Goal: Task Accomplishment & Management: Complete application form

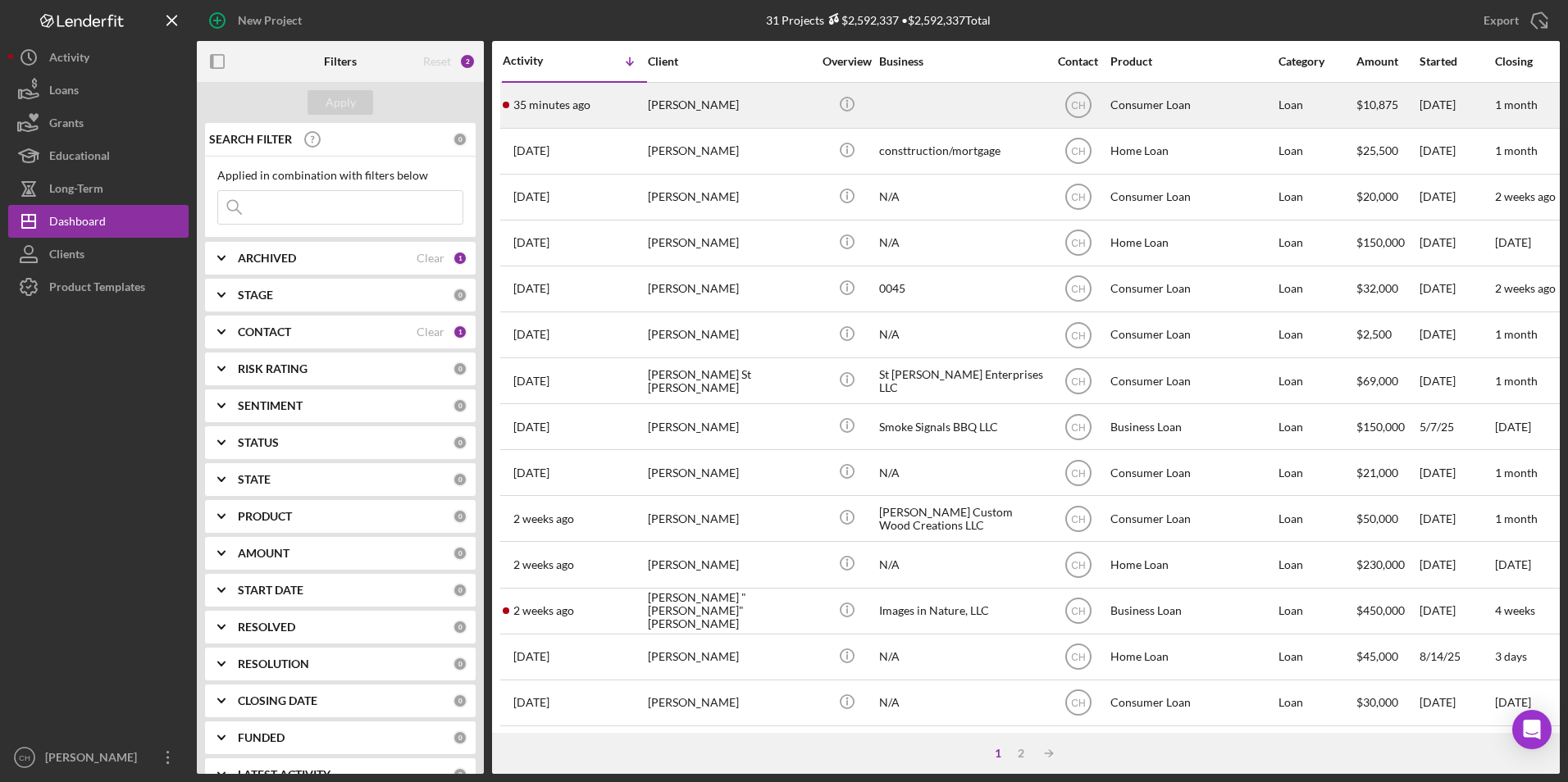
click at [717, 108] on div "[PERSON_NAME]" at bounding box center [729, 105] width 164 height 43
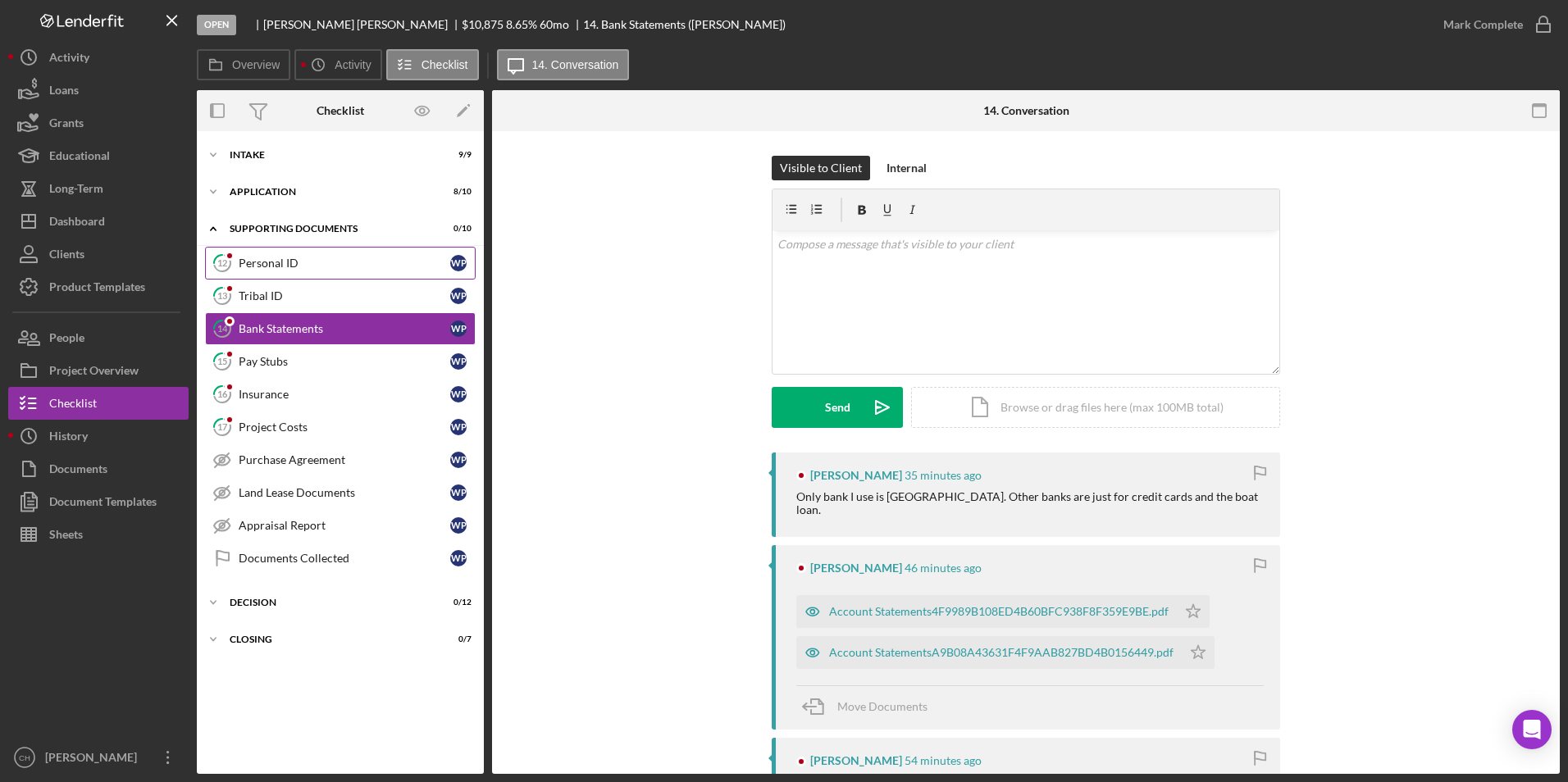
click at [311, 270] on link "12 Personal ID W P" at bounding box center [340, 263] width 270 height 33
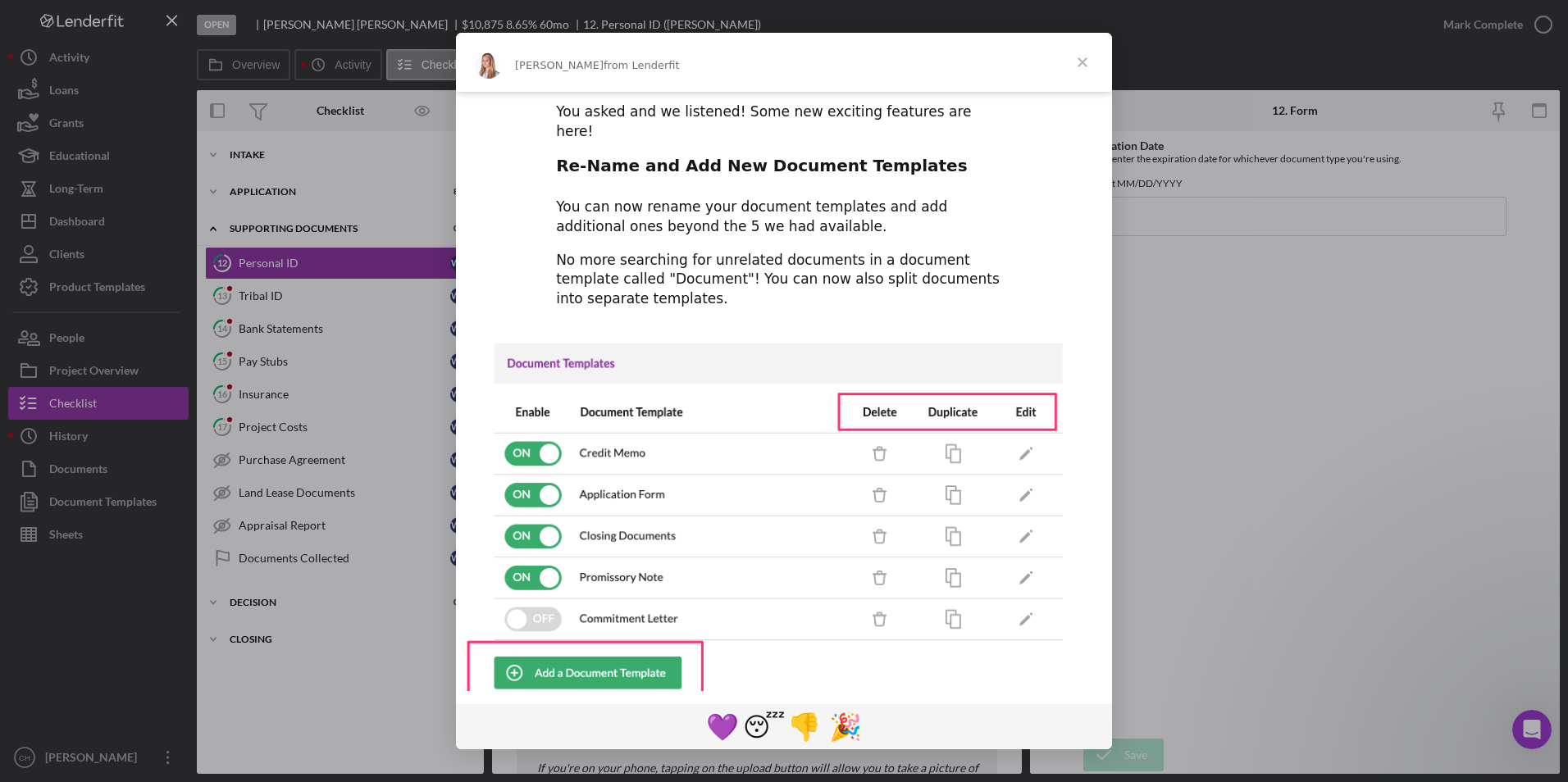
scroll to position [17, 0]
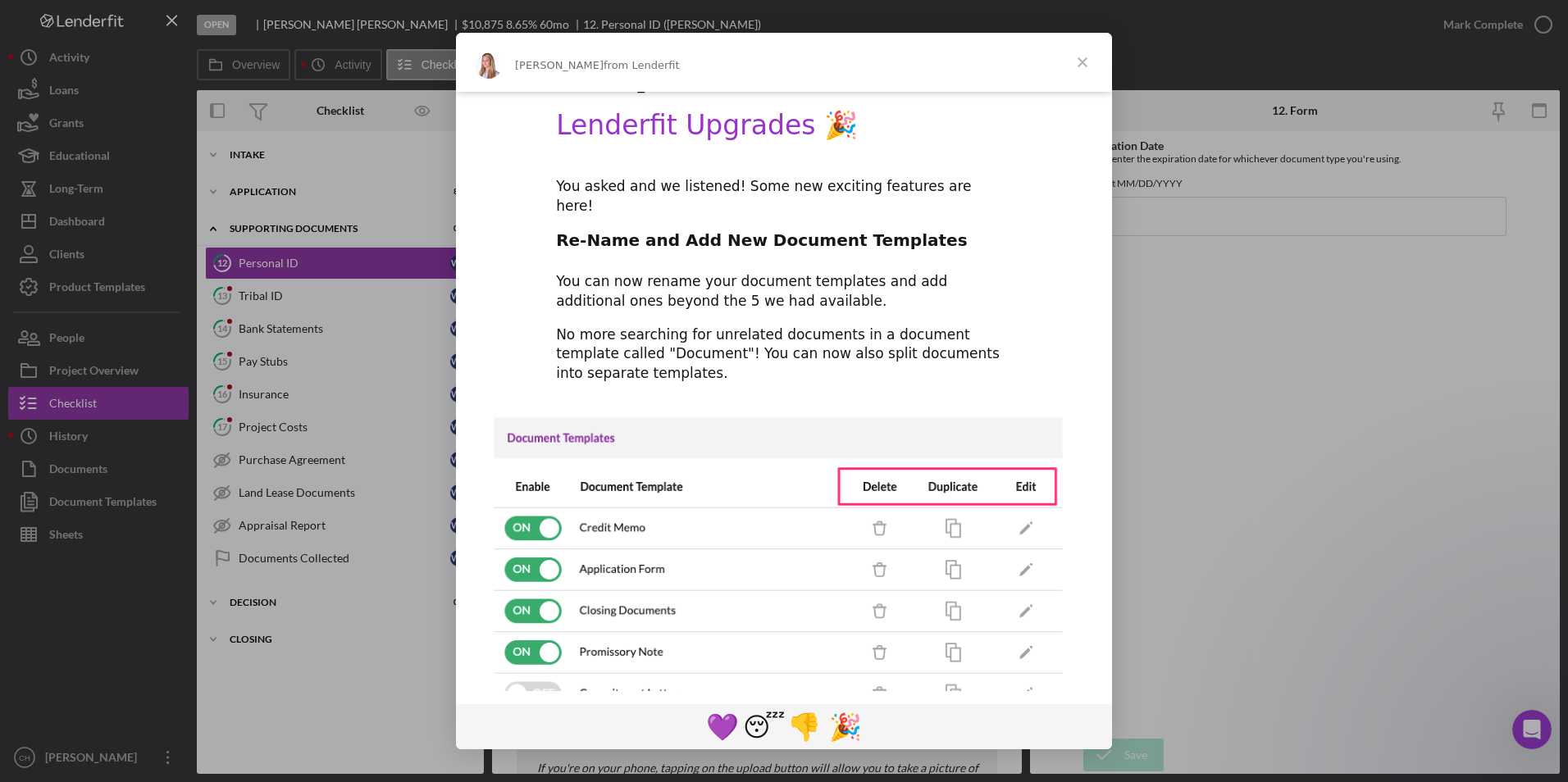
click at [1083, 63] on span "Close" at bounding box center [1082, 63] width 59 height 59
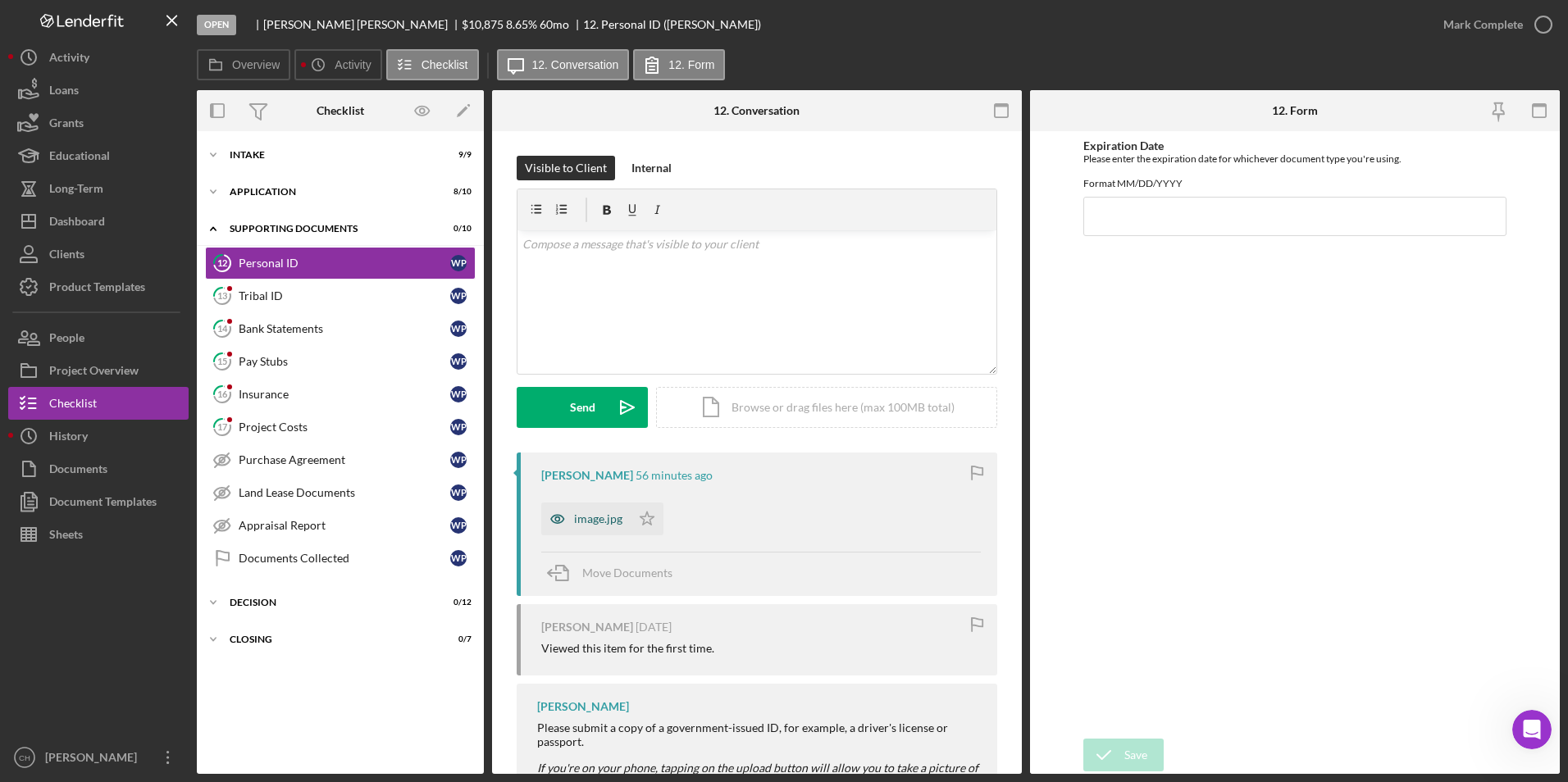
click at [587, 518] on div "image.jpg" at bounding box center [598, 519] width 48 height 13
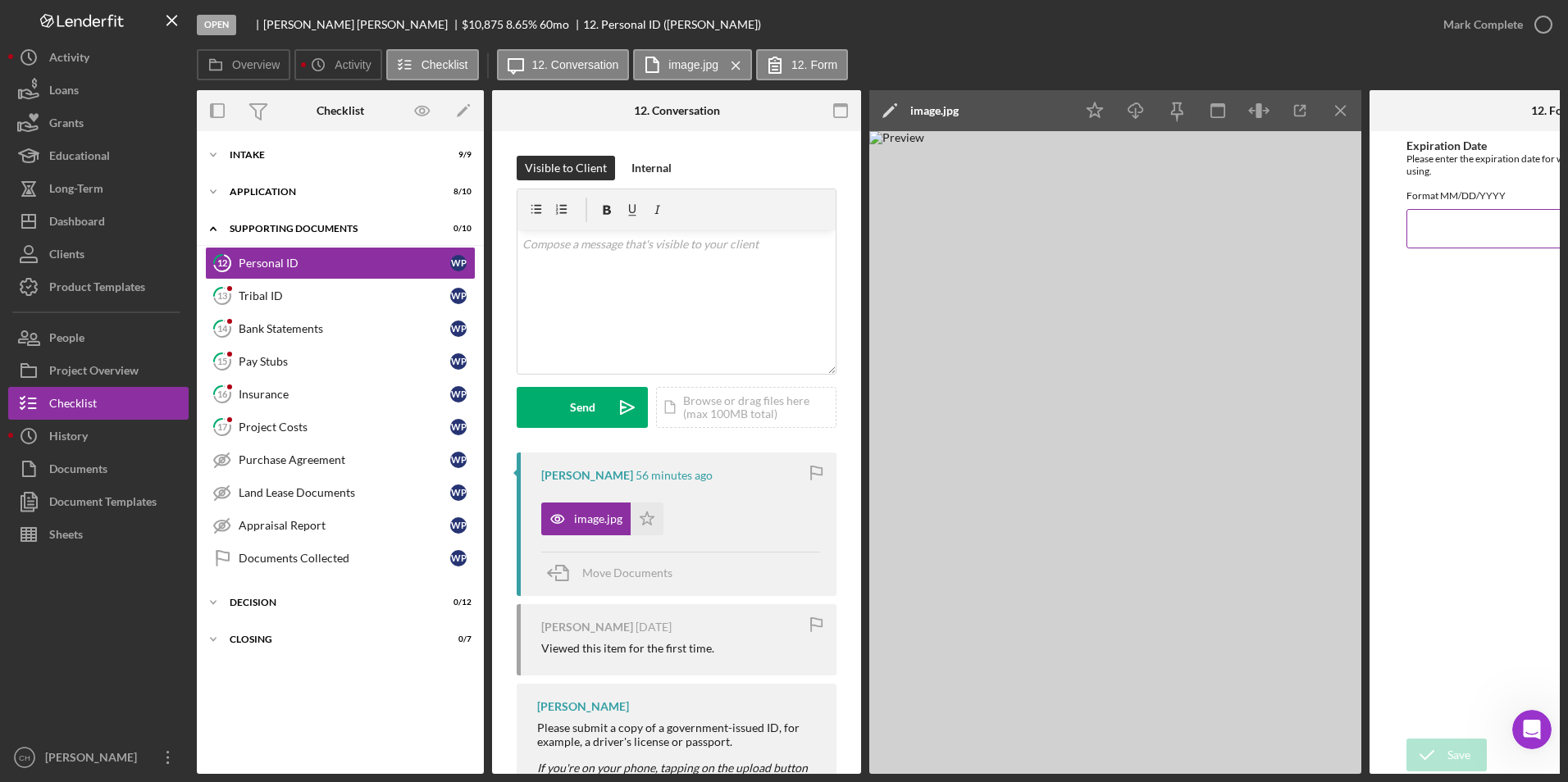
click at [1432, 241] on input "Expiration Date" at bounding box center [1554, 229] width 295 height 39
type input "[DATE]"
click at [1465, 757] on div "Save" at bounding box center [1459, 755] width 23 height 33
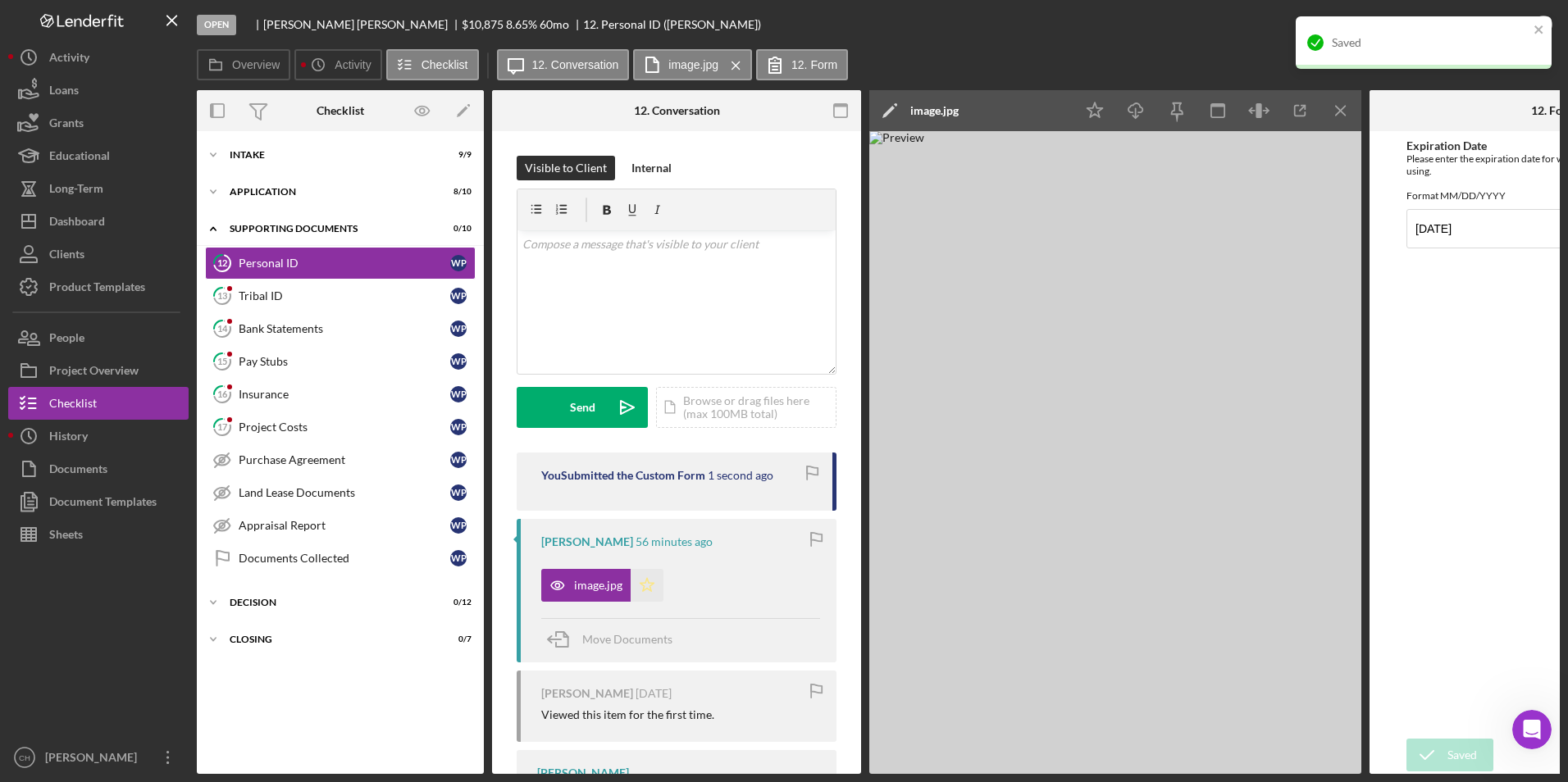
click at [649, 584] on polygon "button" at bounding box center [648, 584] width 14 height 13
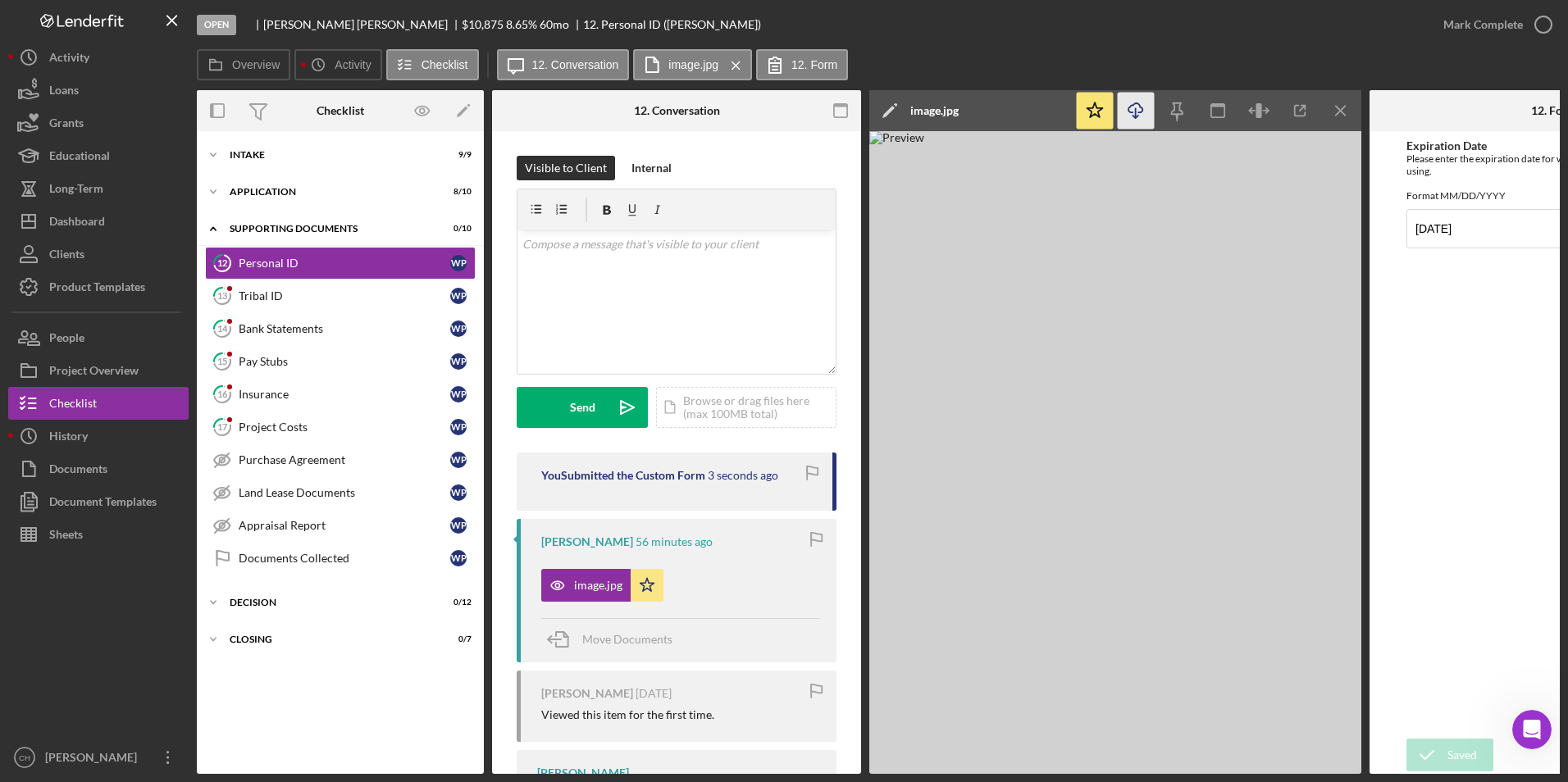
click at [1131, 108] on icon "Icon/Download" at bounding box center [1137, 111] width 37 height 37
drag, startPoint x: 1123, startPoint y: 49, endPoint x: 1155, endPoint y: 49, distance: 32.0
click at [1123, 49] on div "Overview Icon/History Activity Checklist Icon/Message 12. Conversation image.jp…" at bounding box center [878, 65] width 1363 height 33
click at [1479, 22] on div "Mark Complete" at bounding box center [1483, 25] width 80 height 33
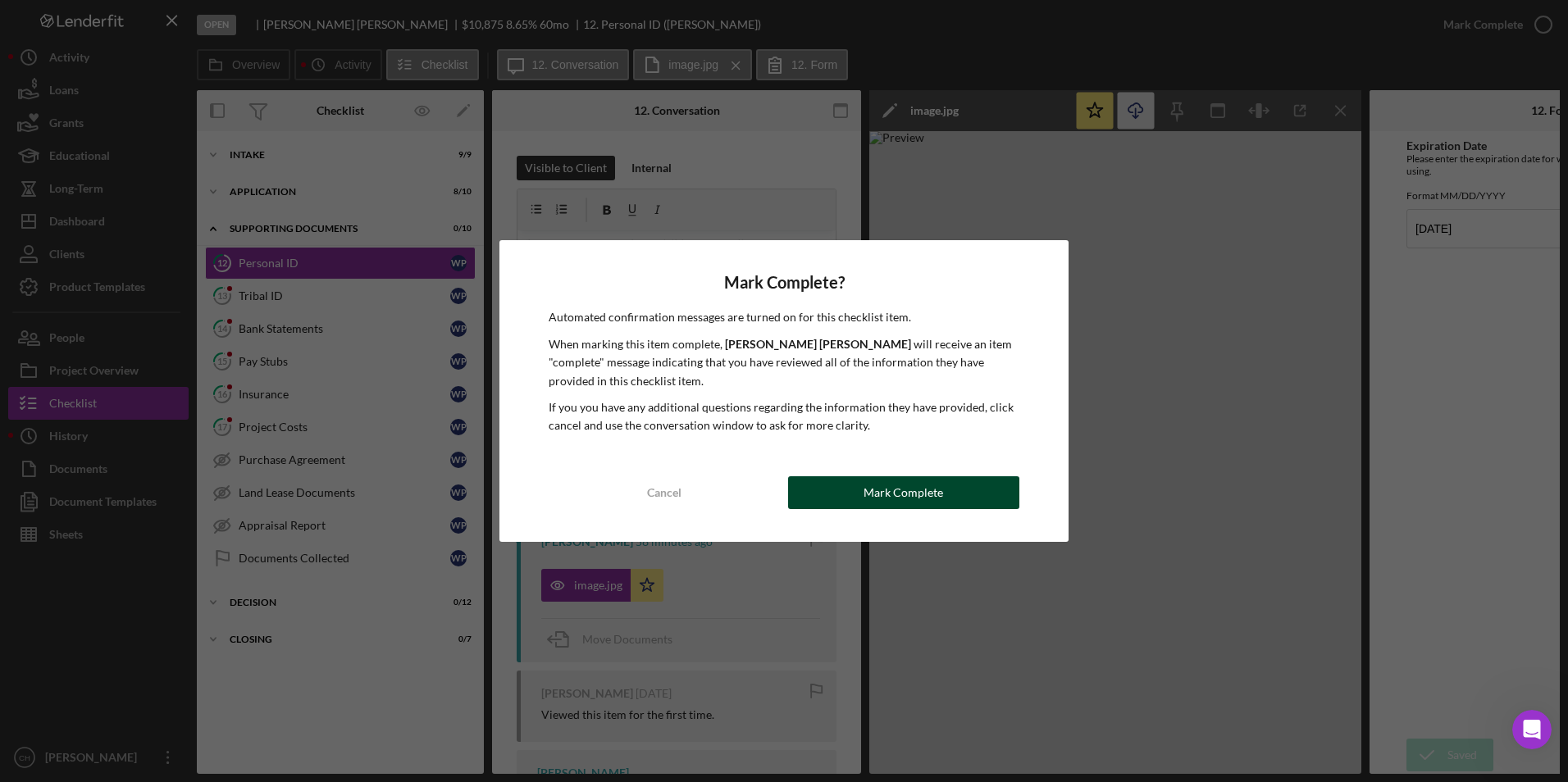
click at [854, 492] on button "Mark Complete" at bounding box center [904, 492] width 231 height 33
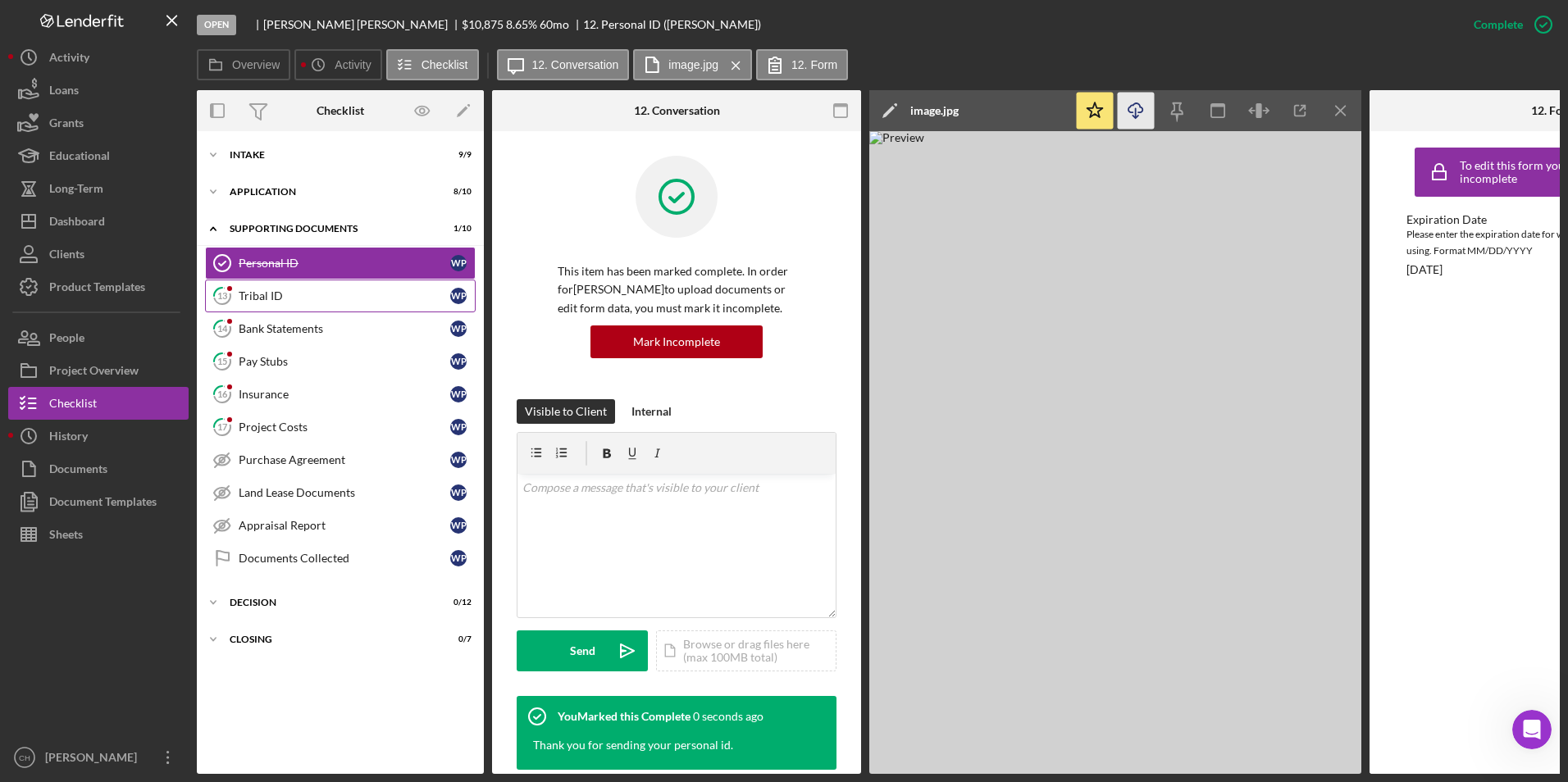
click at [281, 295] on div "Tribal ID" at bounding box center [345, 296] width 212 height 13
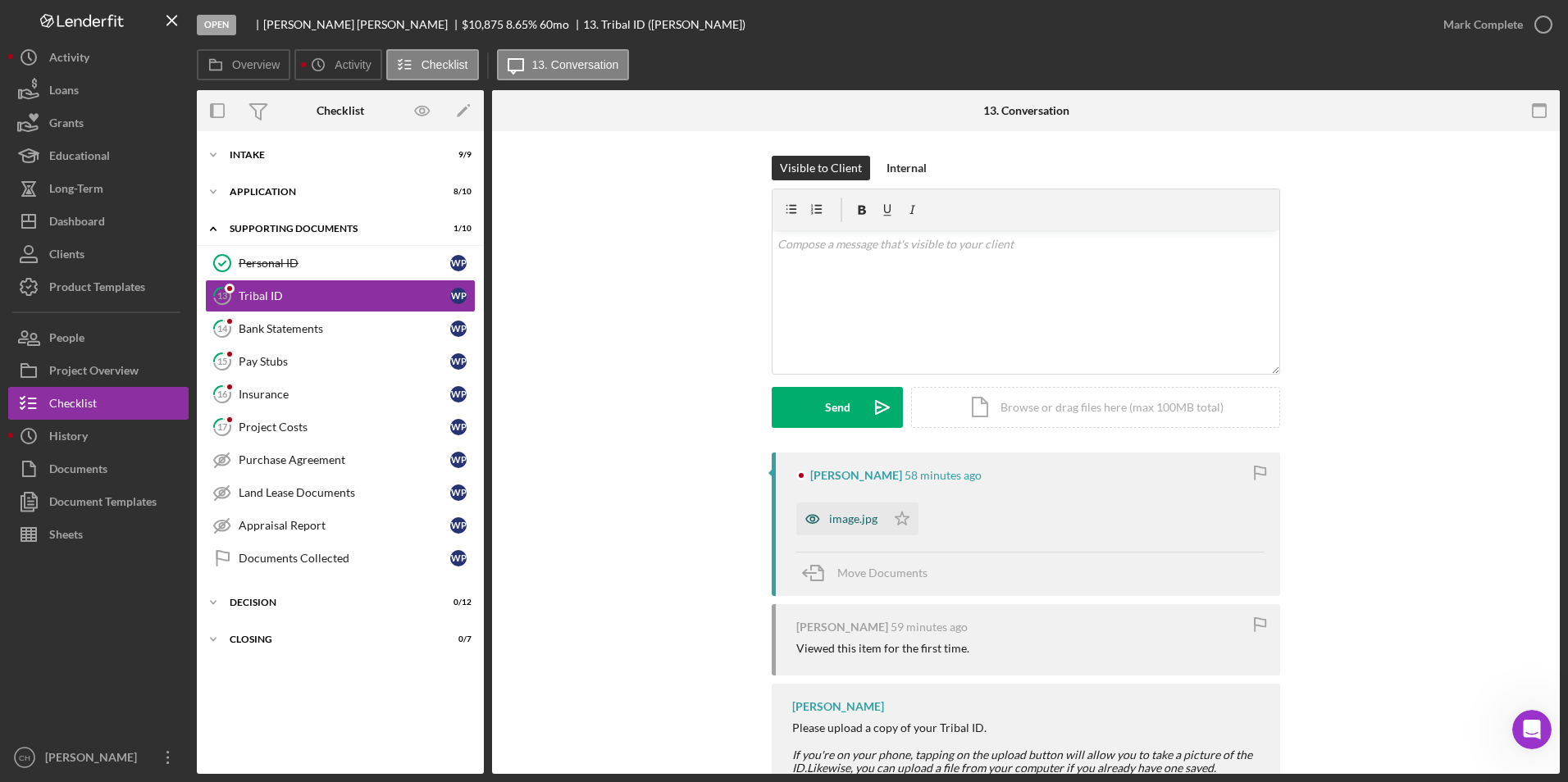
click at [848, 517] on div "image.jpg" at bounding box center [853, 519] width 48 height 13
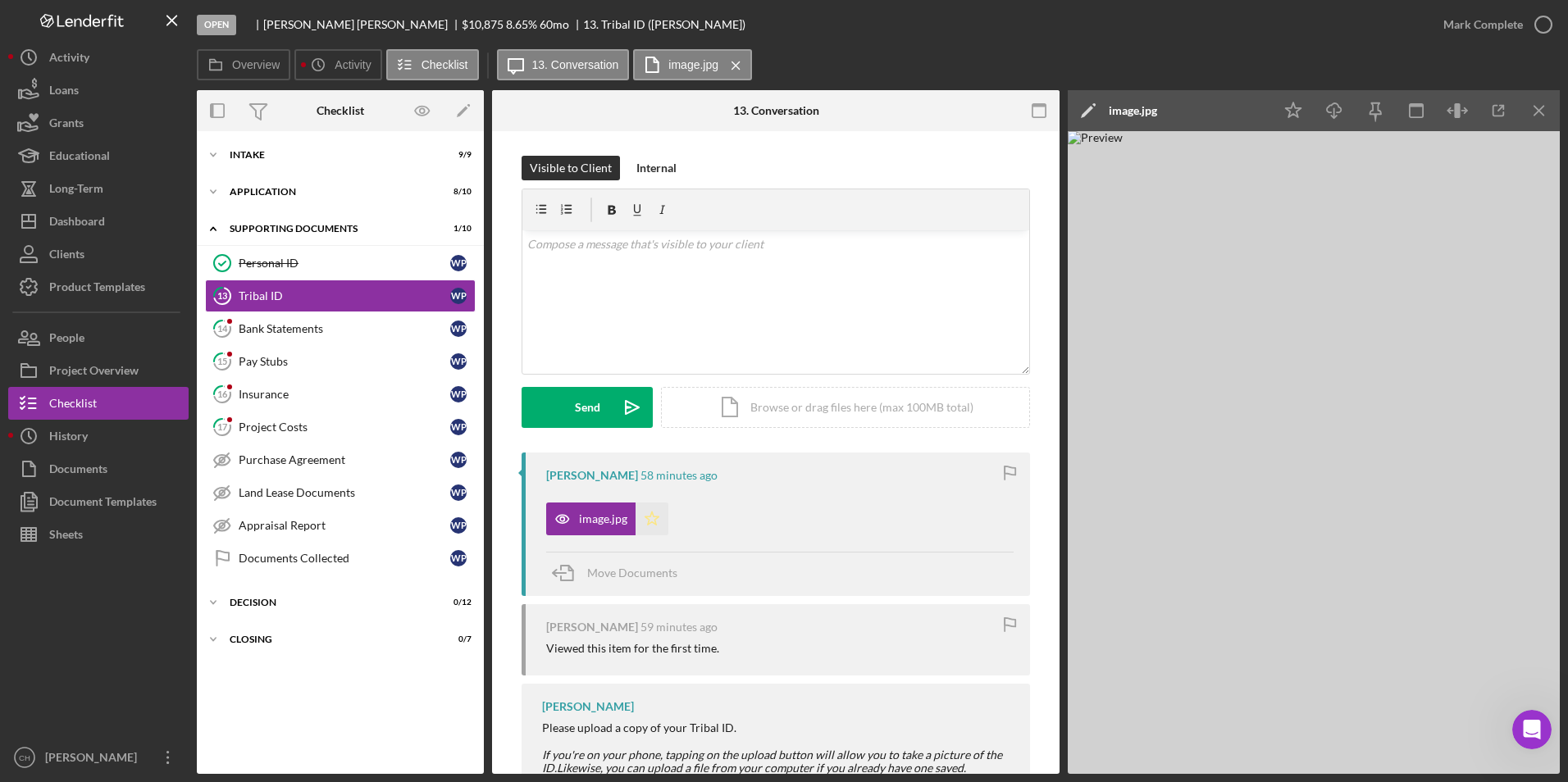
click at [647, 519] on icon "Icon/Star" at bounding box center [652, 519] width 33 height 33
click at [1454, 34] on div "Mark Complete" at bounding box center [1483, 25] width 80 height 33
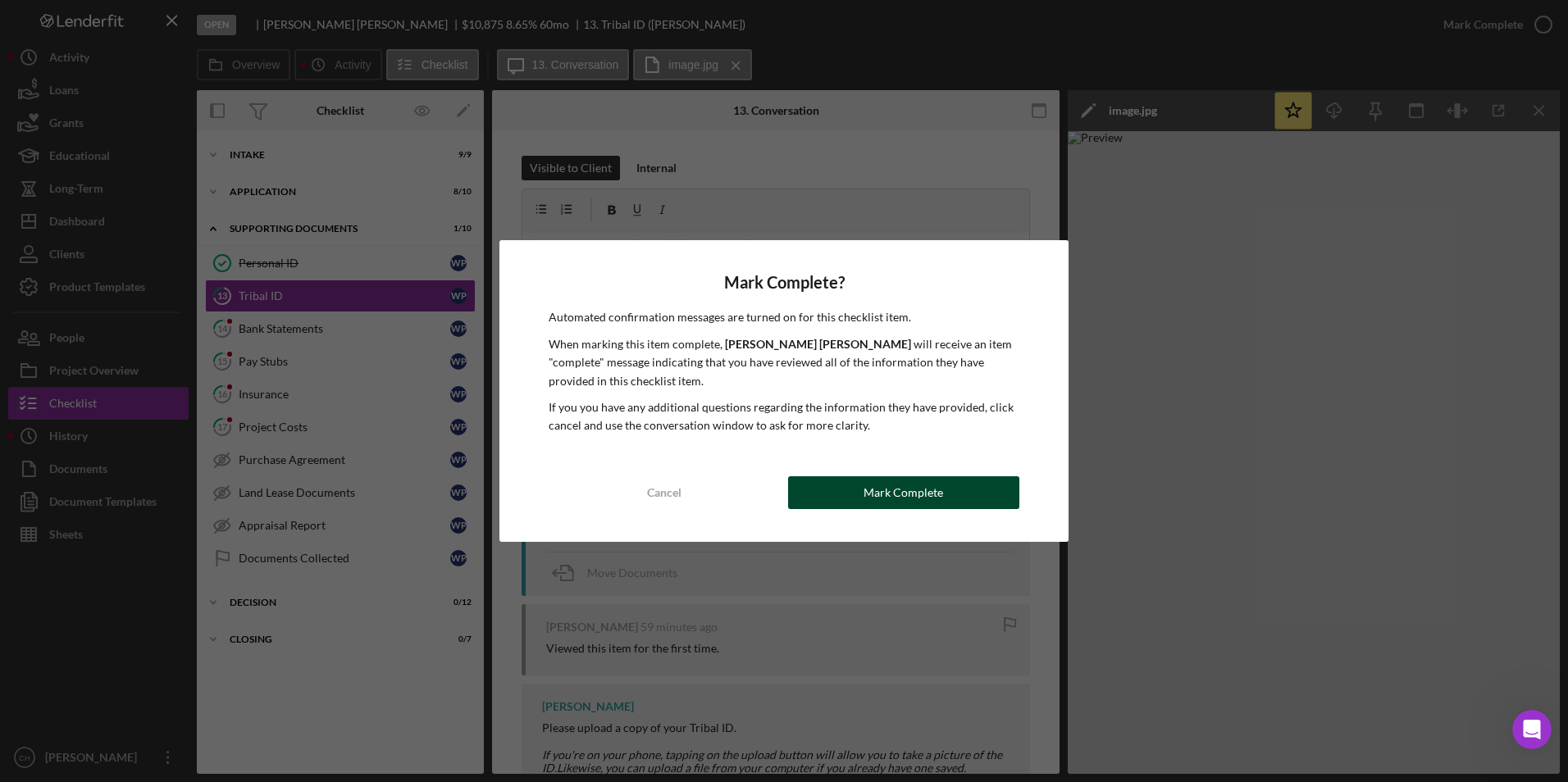
click at [900, 477] on div "Mark Complete" at bounding box center [904, 492] width 80 height 33
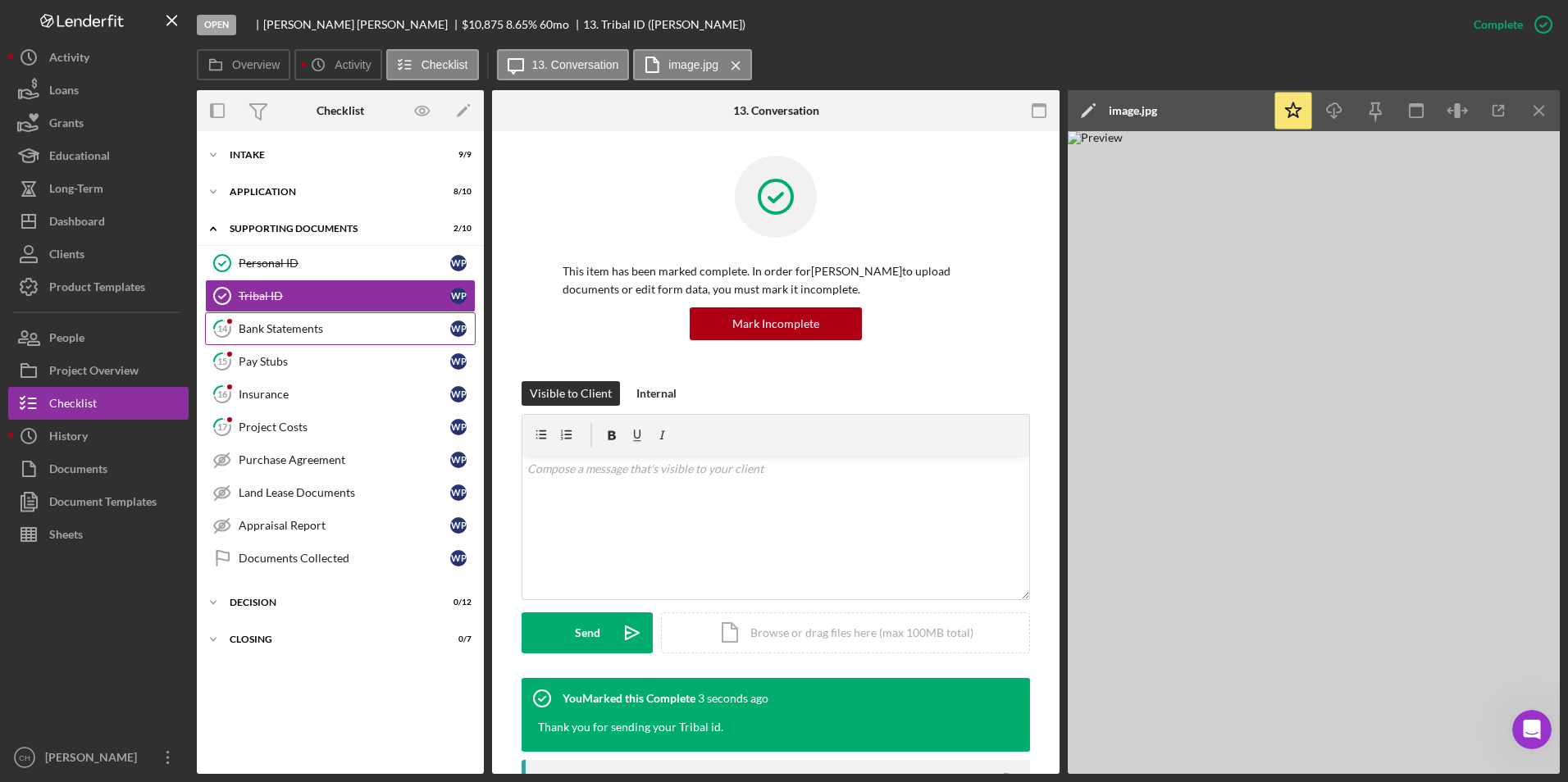
click at [276, 329] on div "Bank Statements" at bounding box center [345, 328] width 212 height 13
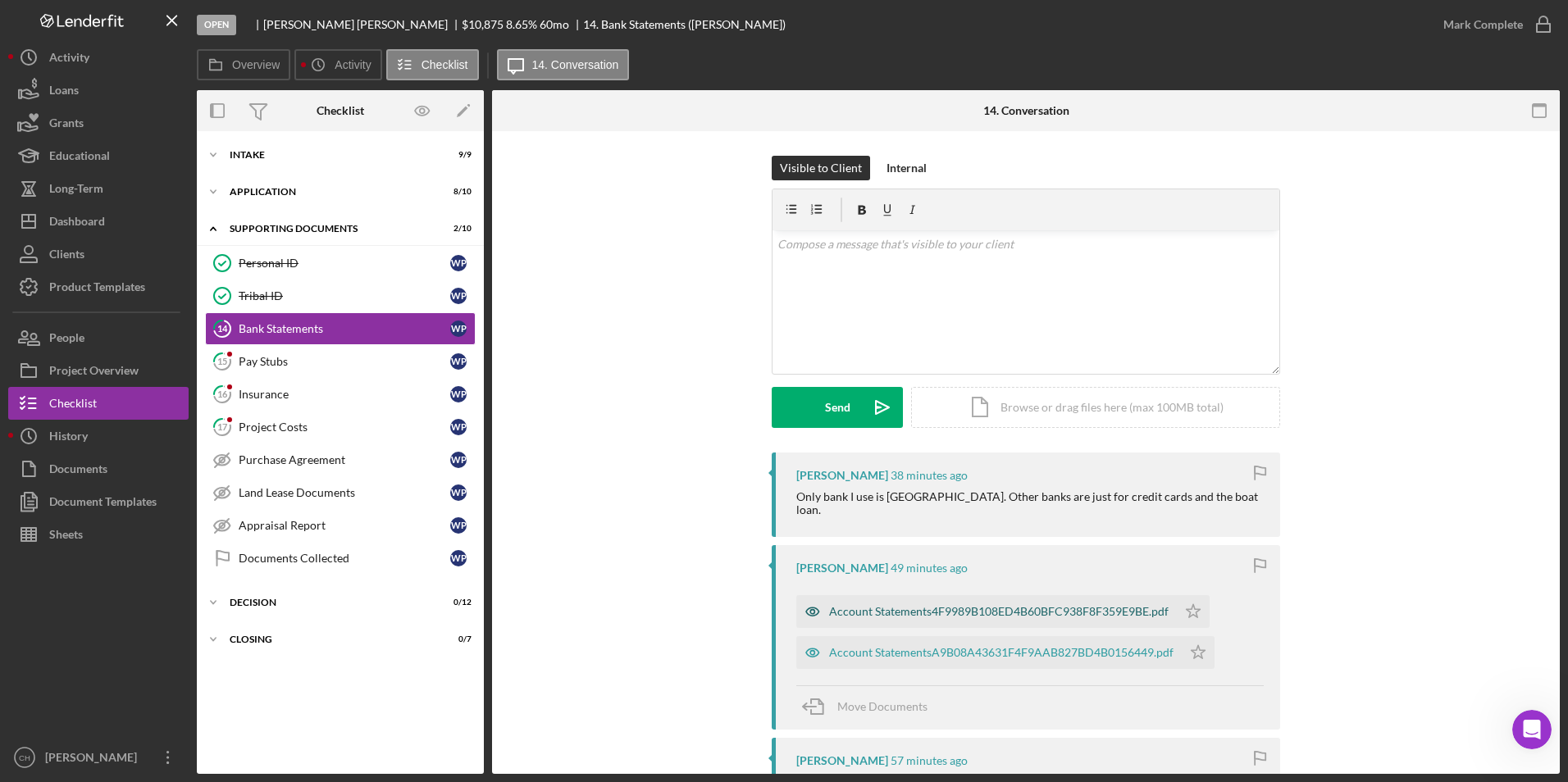
click at [883, 605] on div "Account Statements4F9989B108ED4B60BFC938F8F359E9BE.pdf" at bounding box center [998, 611] width 340 height 13
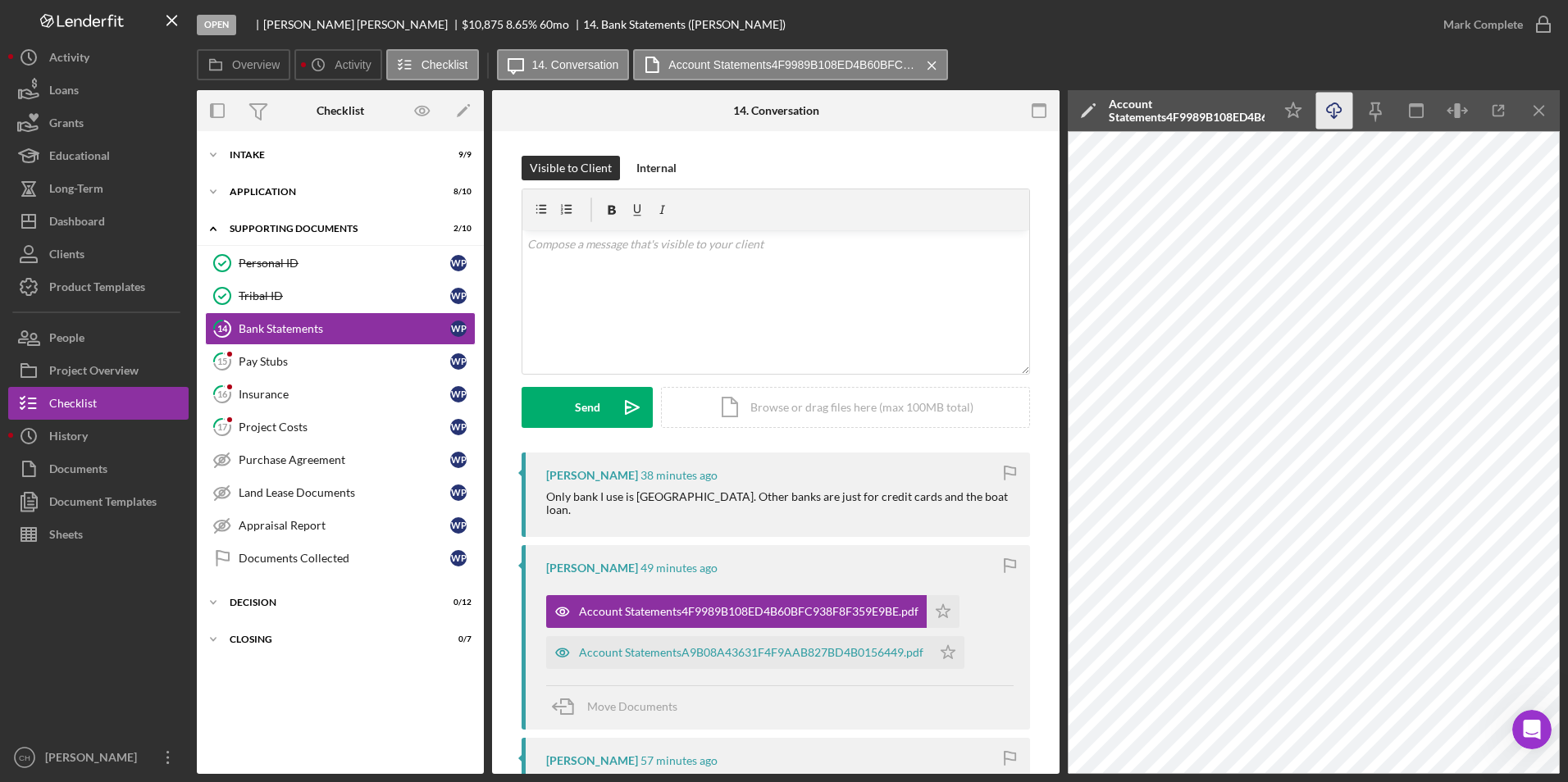
click at [1341, 108] on icon "button" at bounding box center [1333, 108] width 14 height 9
click at [937, 595] on icon "Icon/Star" at bounding box center [942, 611] width 33 height 33
click at [816, 636] on div "Account StatementsA9B08A43631F4F9AAB827BD4B0156449.pdf" at bounding box center [738, 652] width 386 height 33
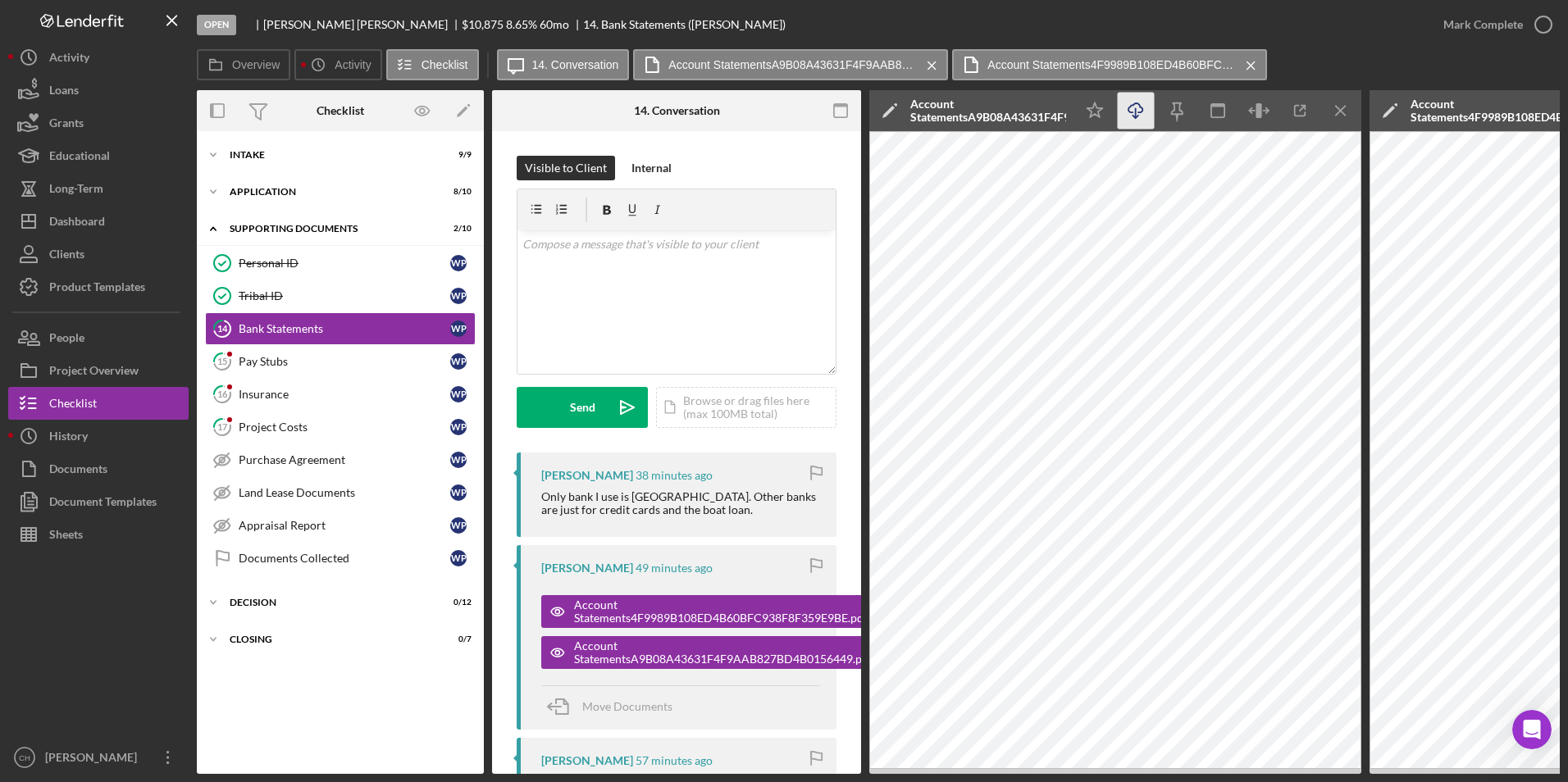
click at [1143, 108] on icon "button" at bounding box center [1135, 108] width 14 height 9
click at [1328, 110] on icon "Icon/Menu Close" at bounding box center [1342, 111] width 37 height 37
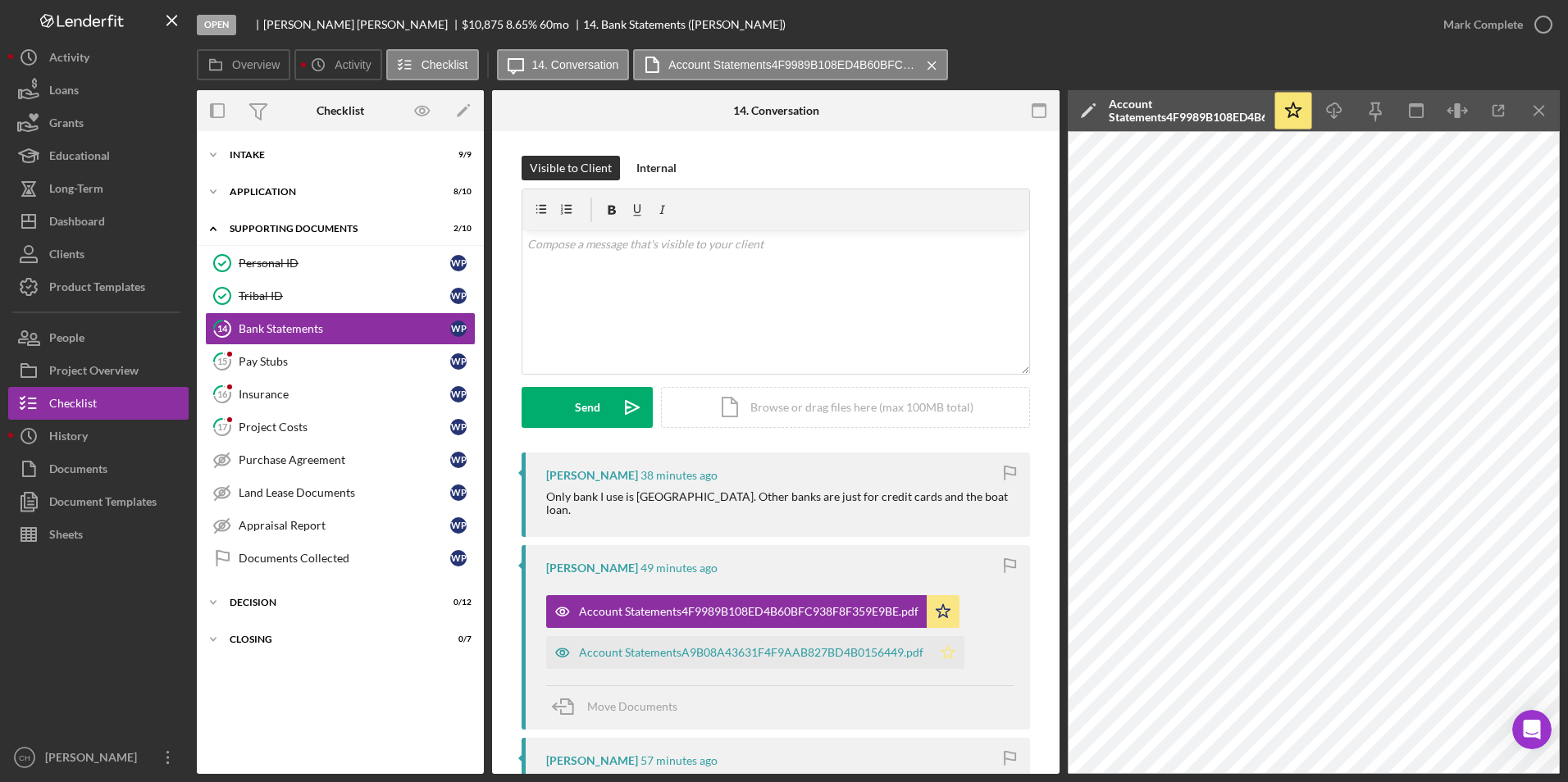
click at [946, 642] on icon "Icon/Star" at bounding box center [948, 652] width 33 height 33
click at [1494, 28] on div "Mark Complete" at bounding box center [1483, 25] width 80 height 33
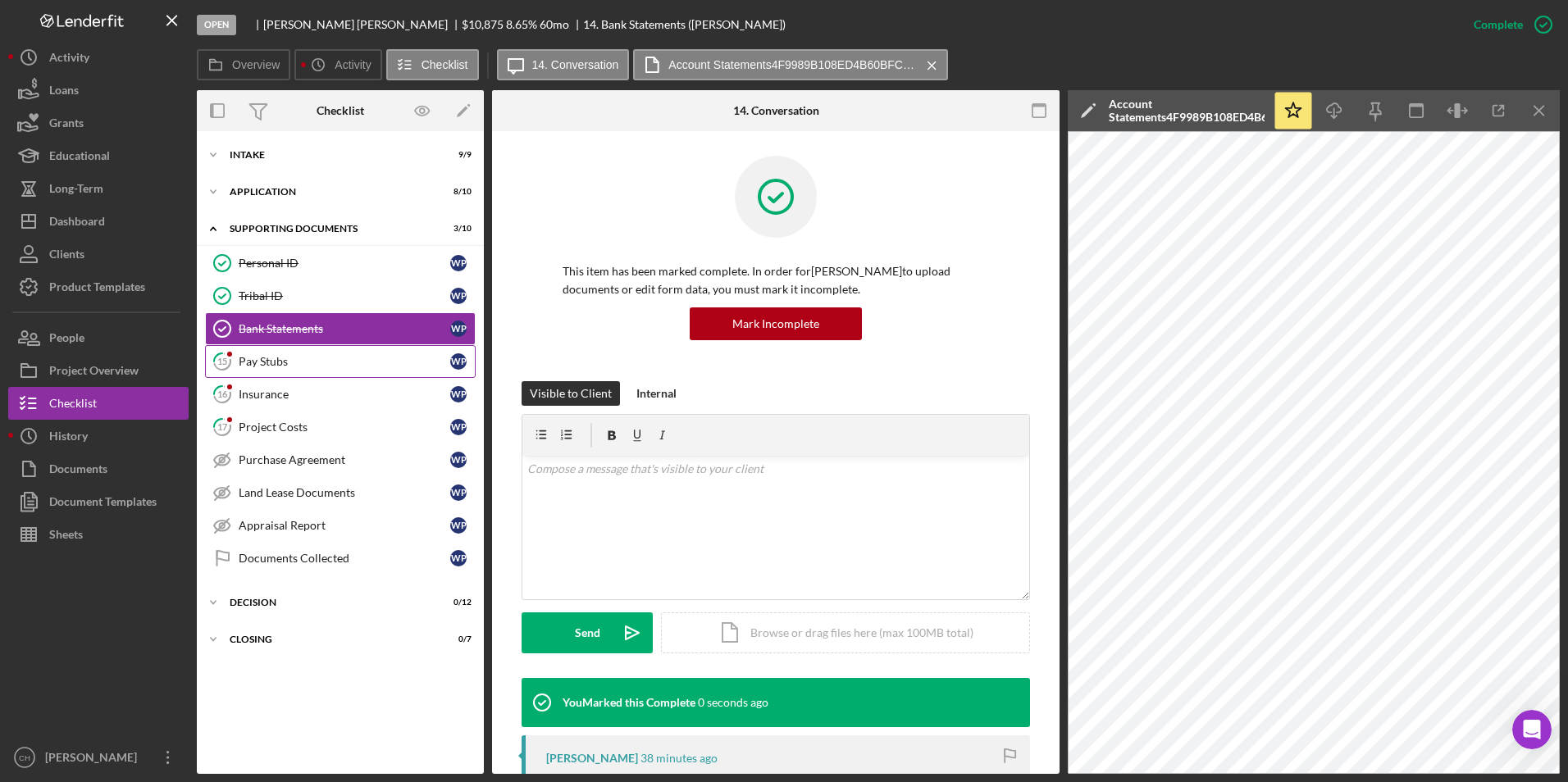
click at [280, 360] on div "Pay Stubs" at bounding box center [345, 361] width 212 height 13
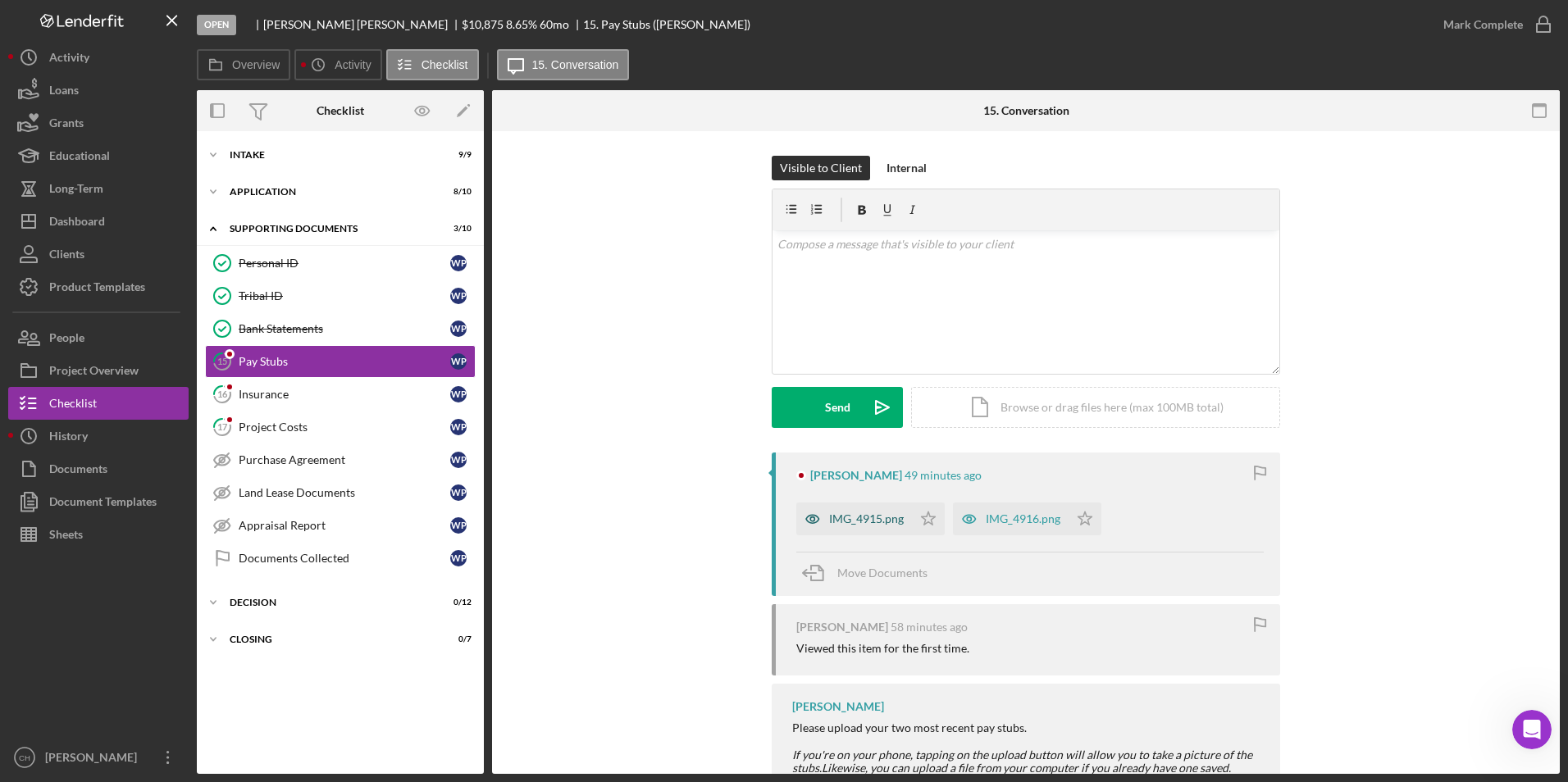
click at [839, 520] on div "IMG_4915.png" at bounding box center [866, 519] width 75 height 13
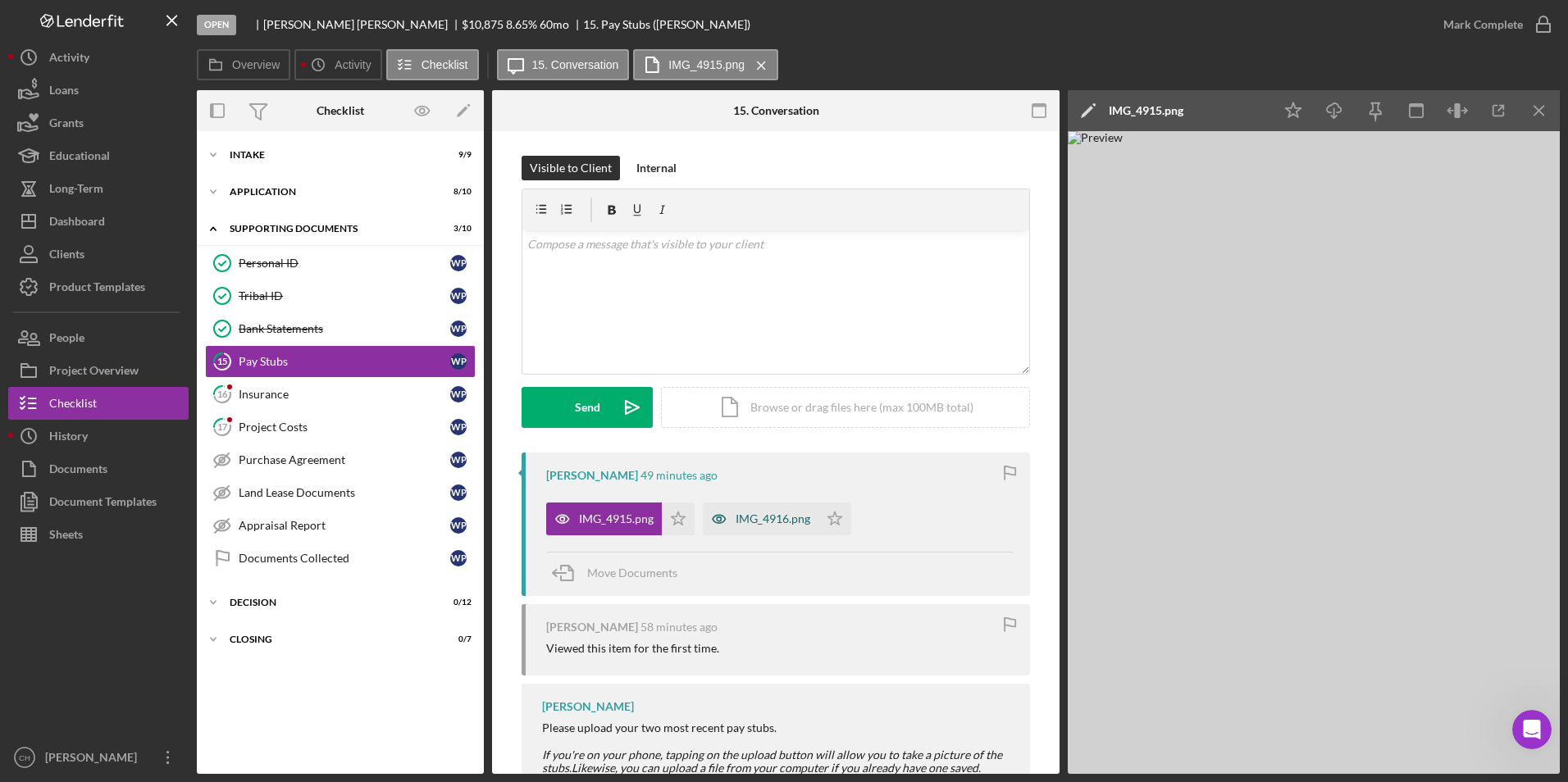
click at [772, 519] on div "IMG_4916.png" at bounding box center [773, 519] width 75 height 13
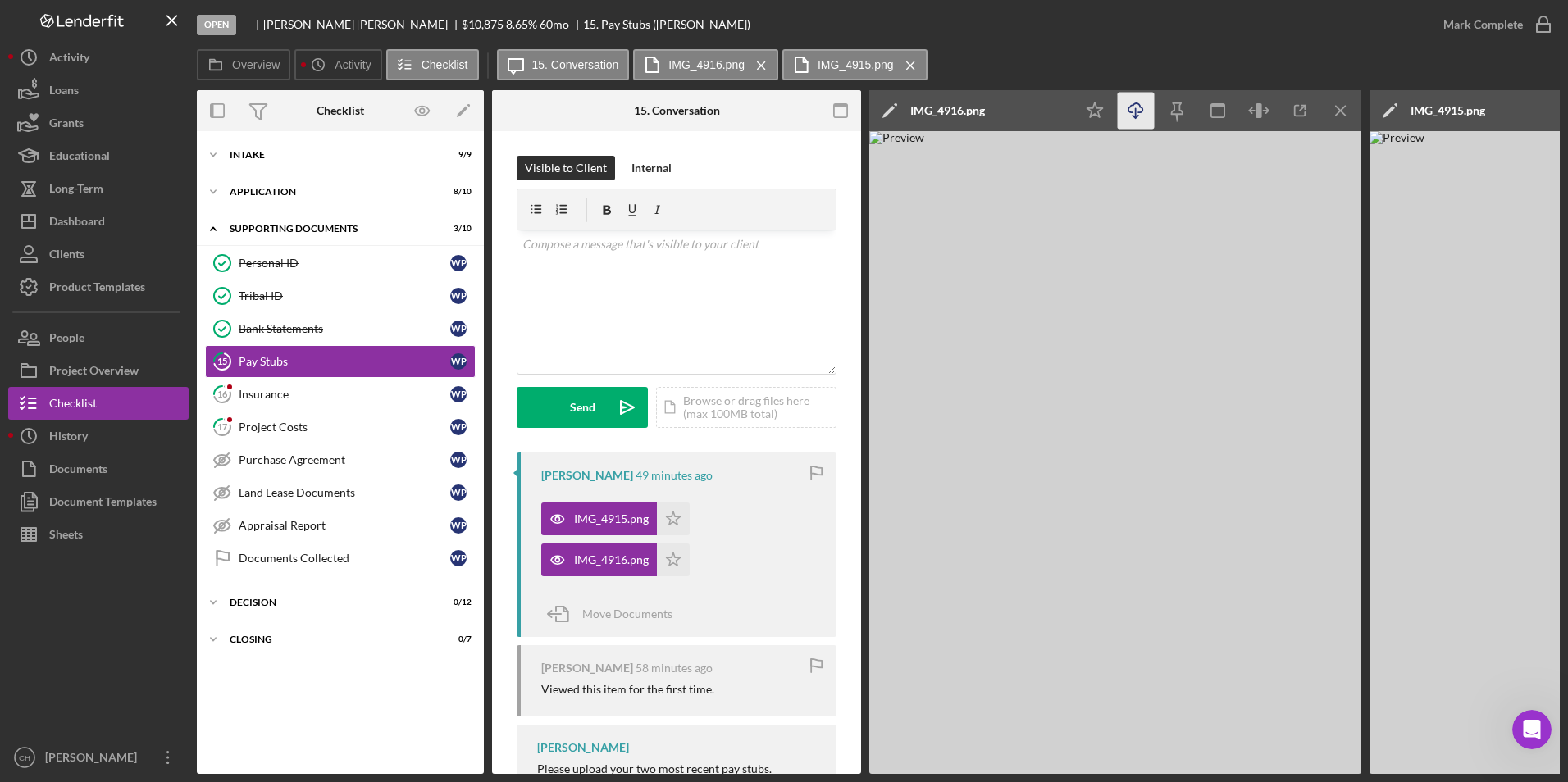
click at [1135, 101] on icon "Icon/Download" at bounding box center [1137, 111] width 37 height 37
click at [677, 518] on icon "Icon/Star" at bounding box center [673, 519] width 33 height 33
click at [681, 548] on icon "Icon/Star" at bounding box center [673, 559] width 33 height 33
click at [1464, 25] on div "Mark Complete" at bounding box center [1483, 25] width 80 height 33
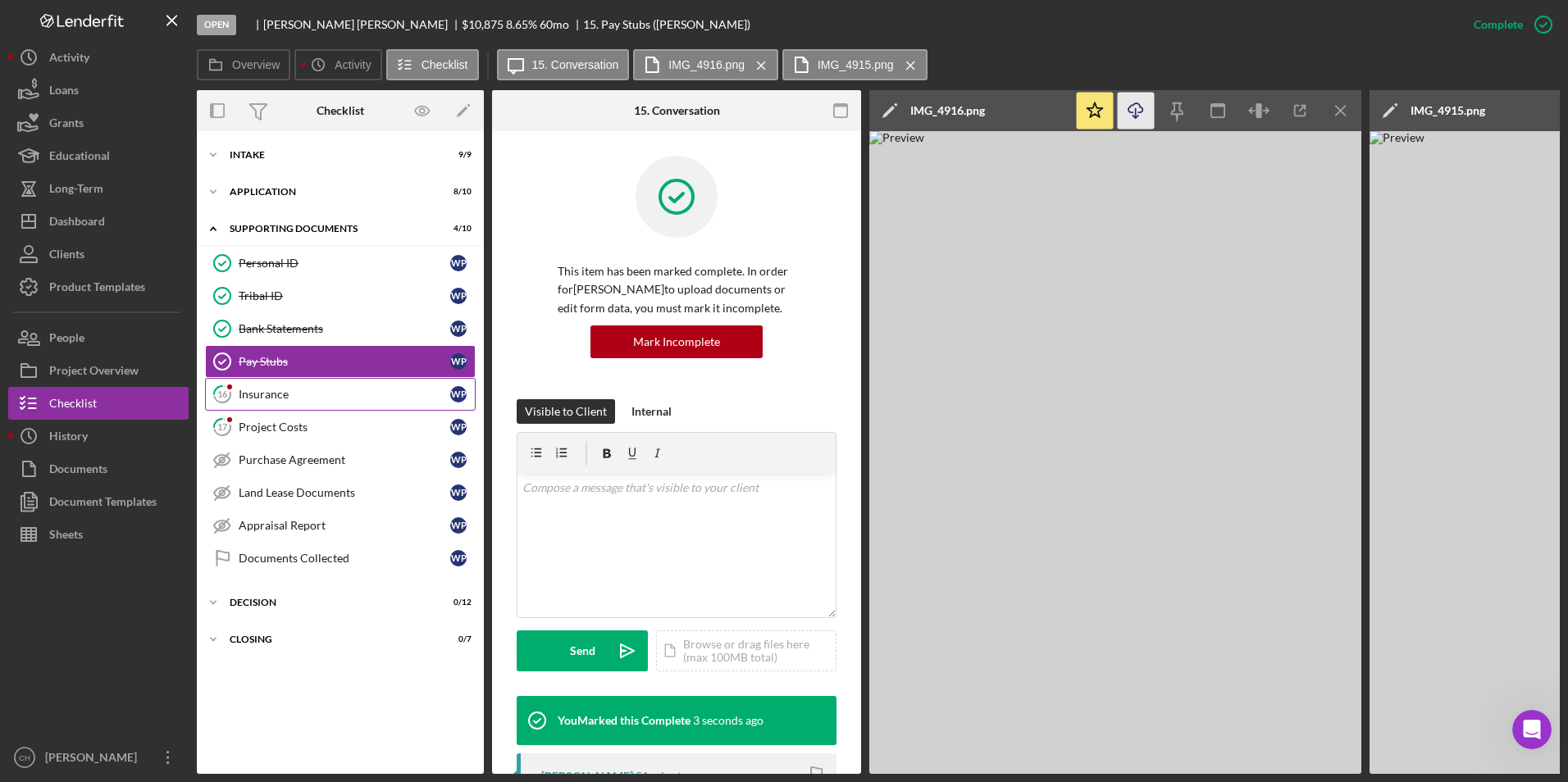
click at [292, 390] on div "Insurance" at bounding box center [345, 394] width 212 height 13
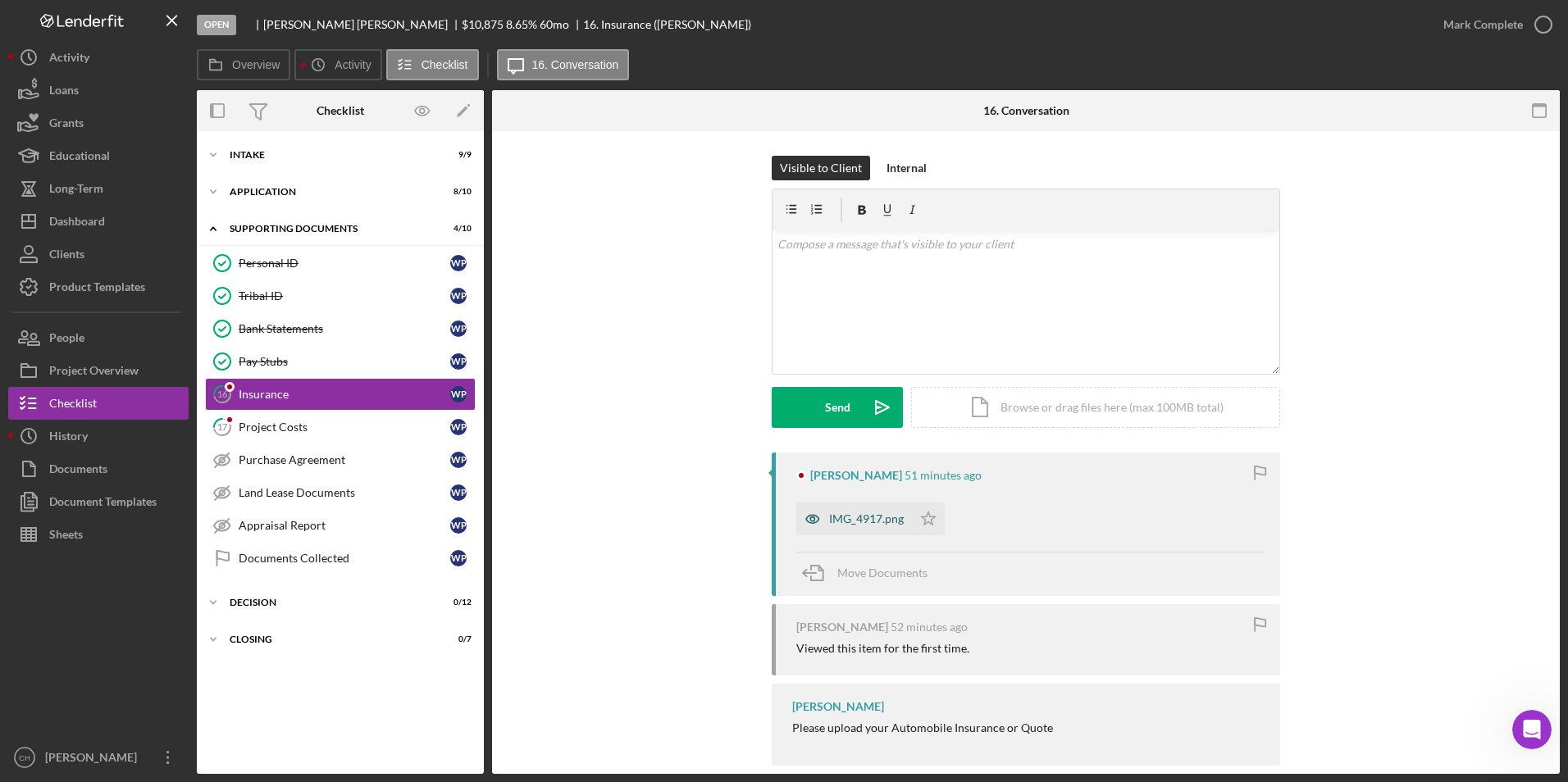
click at [885, 513] on div "IMG_4917.png" at bounding box center [866, 519] width 75 height 13
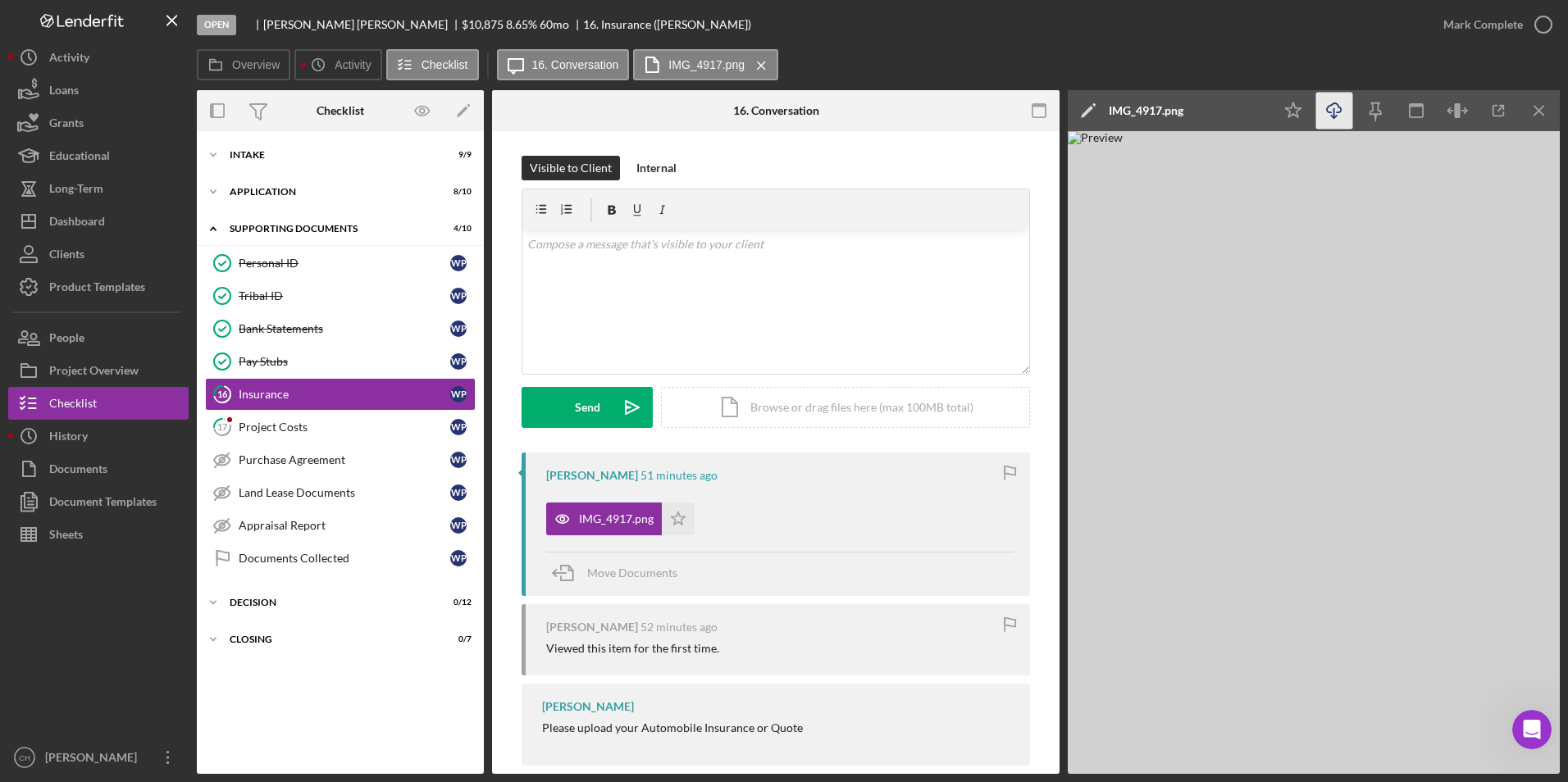
click at [1337, 112] on icon "Icon/Download" at bounding box center [1335, 111] width 37 height 37
click at [1109, 34] on div "Open [PERSON_NAME] $10,875 $10,875 8.65 % 60 mo 16. Insurance ([PERSON_NAME])" at bounding box center [811, 25] width 1230 height 49
click at [673, 514] on icon "Icon/Star" at bounding box center [678, 519] width 33 height 33
click at [1482, 23] on div "Mark Complete" at bounding box center [1483, 25] width 80 height 33
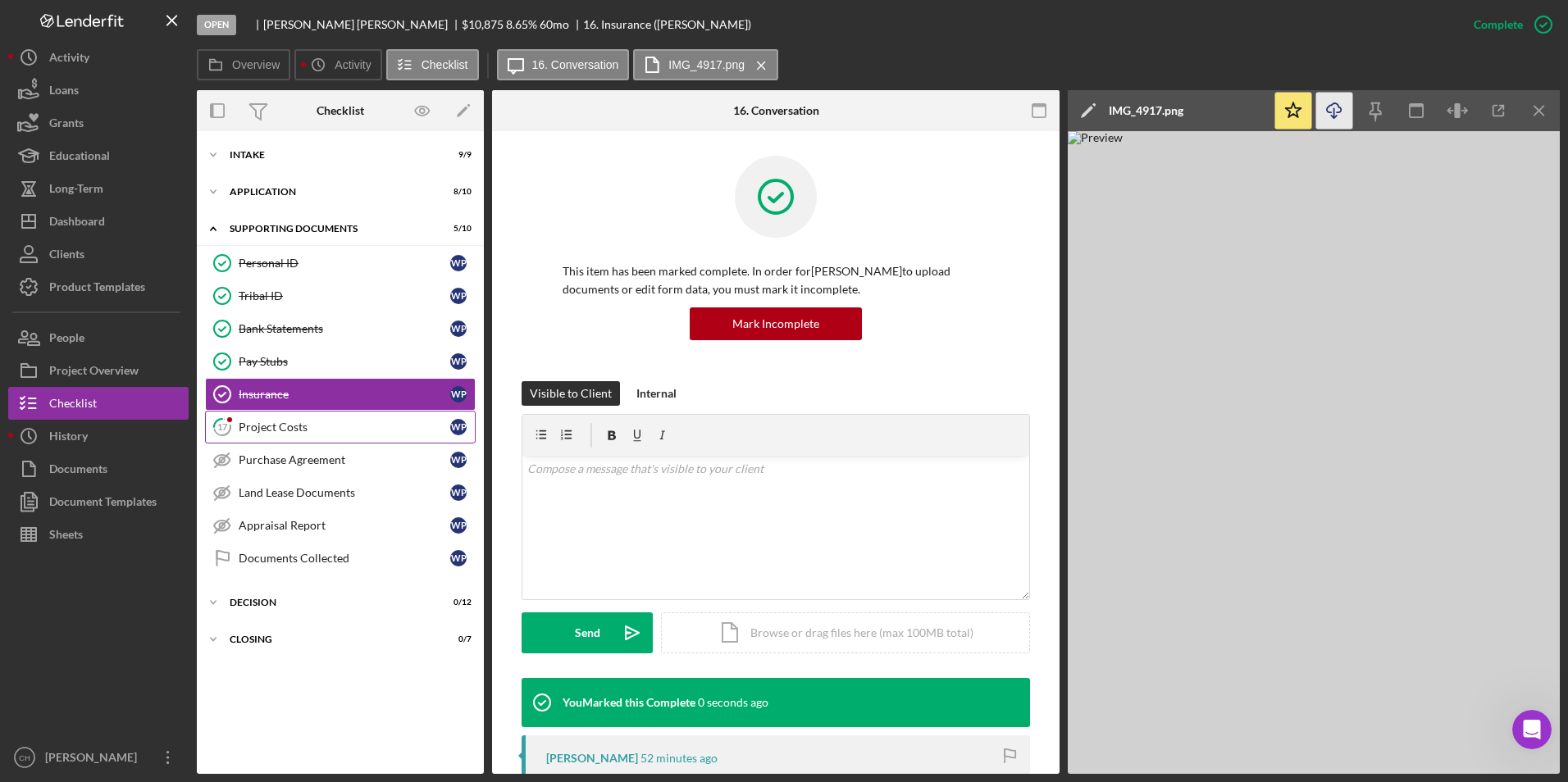
click at [313, 424] on div "Project Costs" at bounding box center [345, 426] width 212 height 13
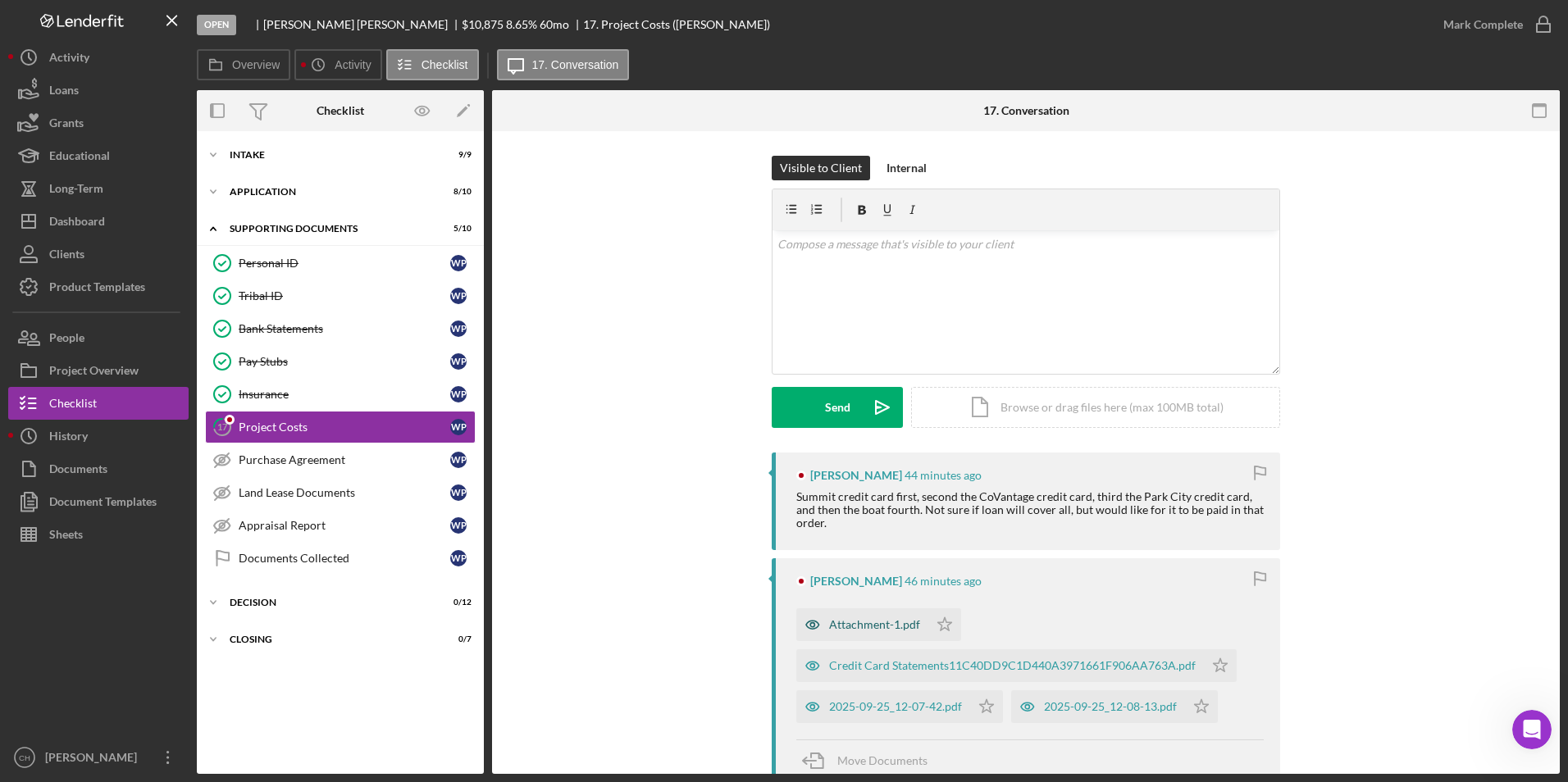
click at [854, 618] on div "Attachment-1.pdf" at bounding box center [874, 624] width 91 height 13
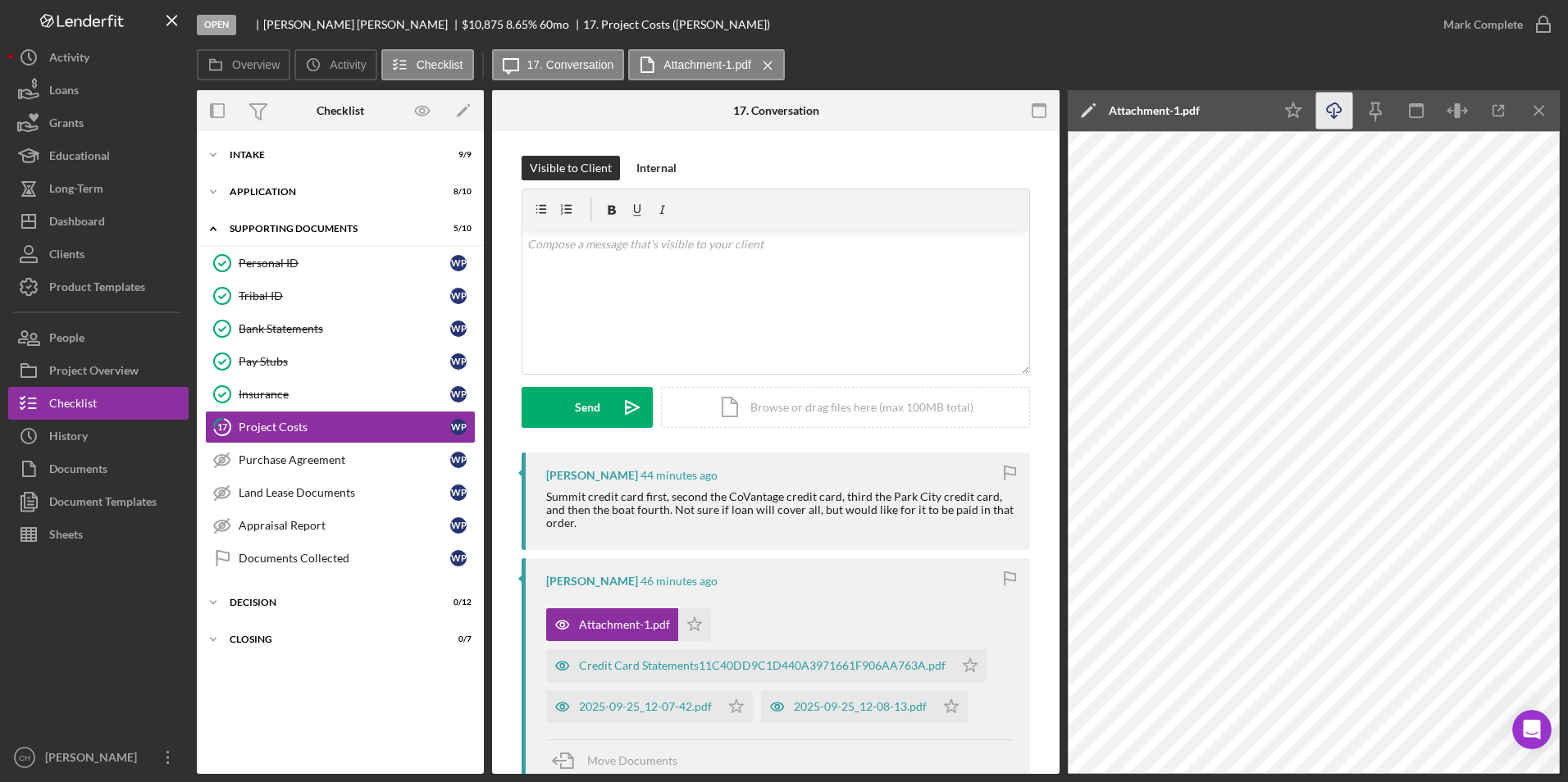
click at [1343, 117] on icon "Icon/Download" at bounding box center [1335, 111] width 37 height 37
click at [687, 613] on icon "Icon/Star" at bounding box center [694, 624] width 33 height 33
click at [681, 659] on div "Credit Card Statements11C40DD9C1D440A3971661F906AA763A.pdf" at bounding box center [762, 665] width 366 height 13
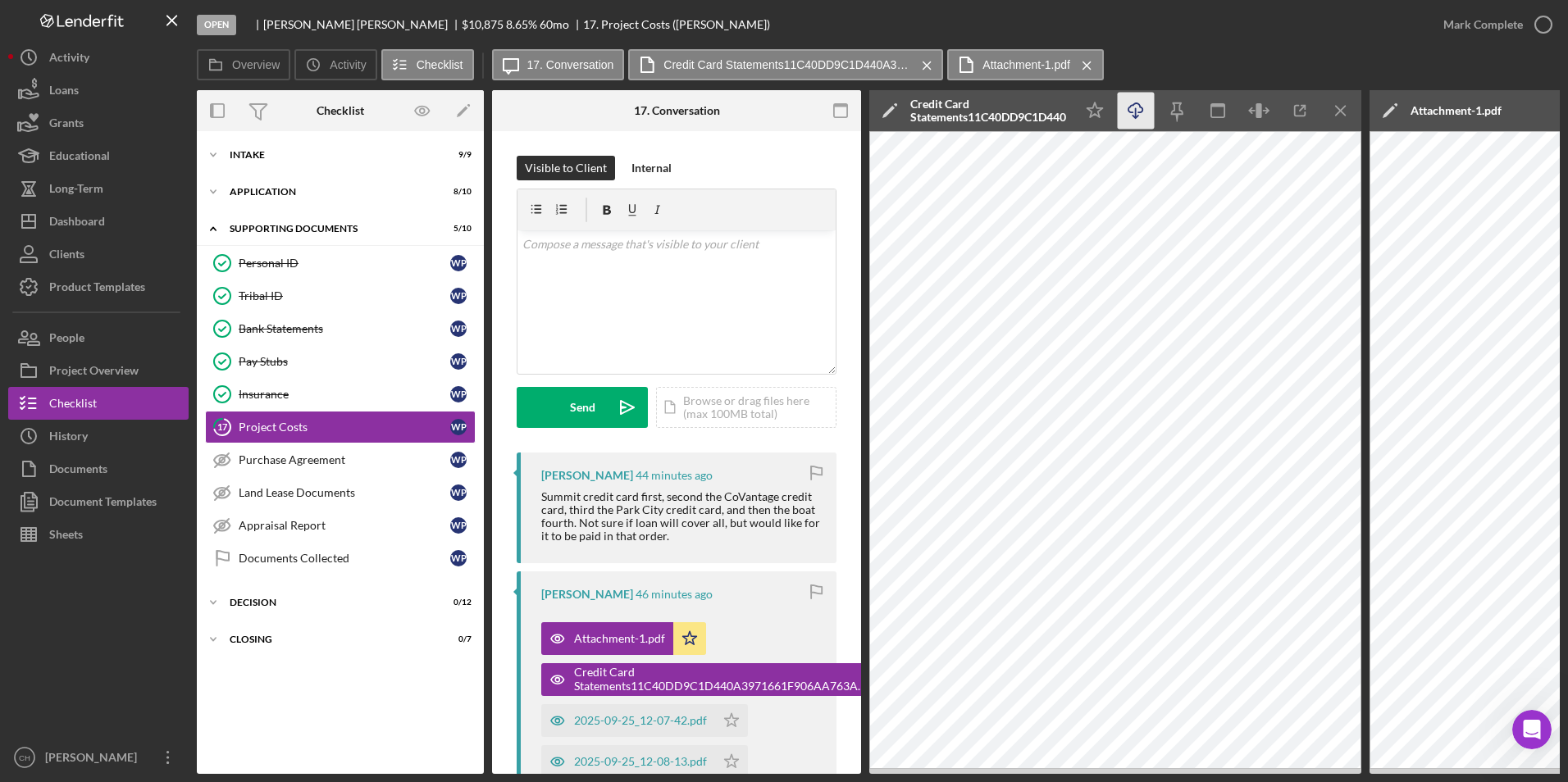
click at [1144, 114] on icon "Icon/Download" at bounding box center [1137, 111] width 37 height 37
click at [1337, 112] on icon "Icon/Menu Close" at bounding box center [1342, 111] width 37 height 37
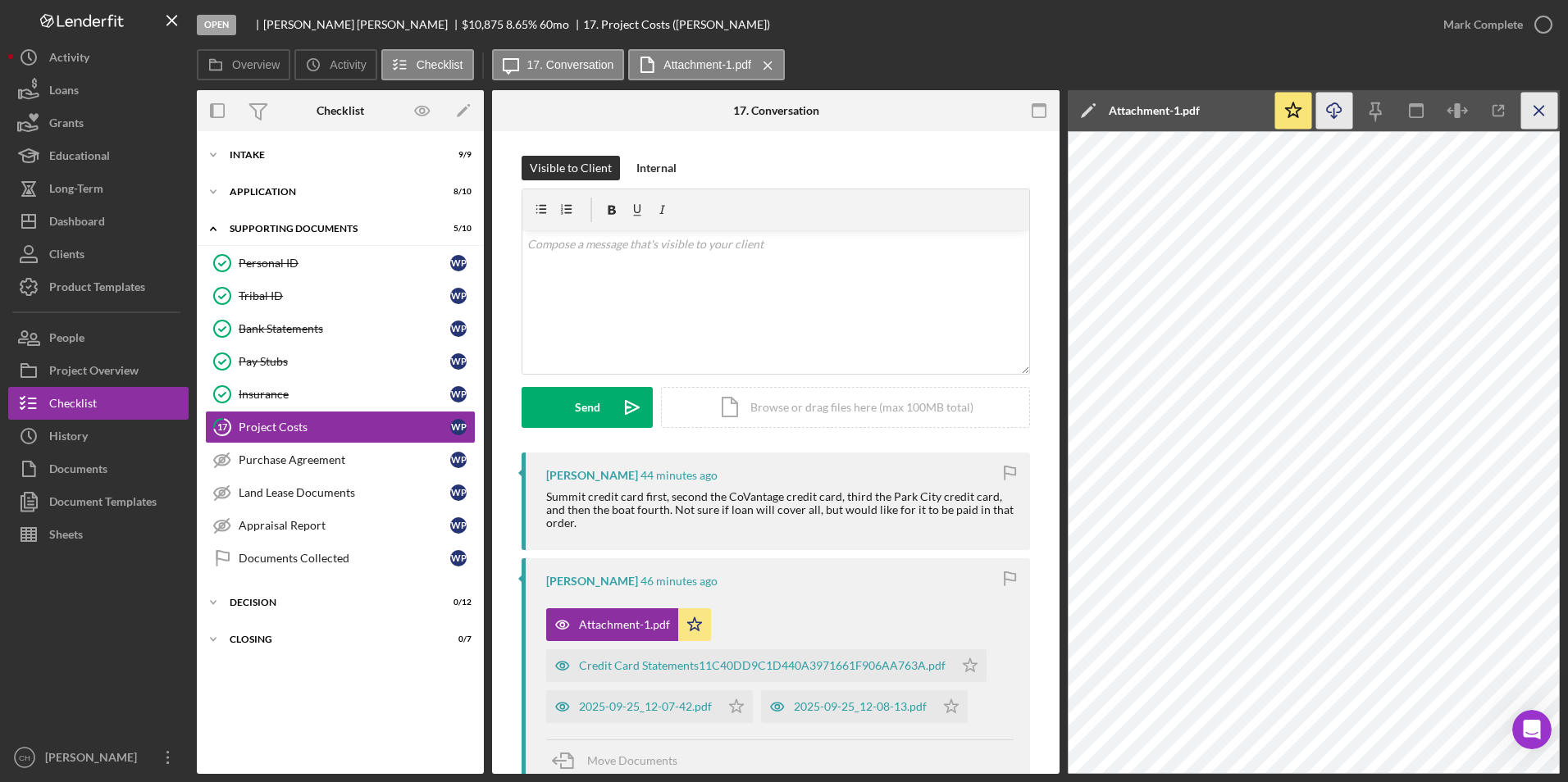
click at [1544, 103] on icon "Icon/Menu Close" at bounding box center [1540, 111] width 37 height 37
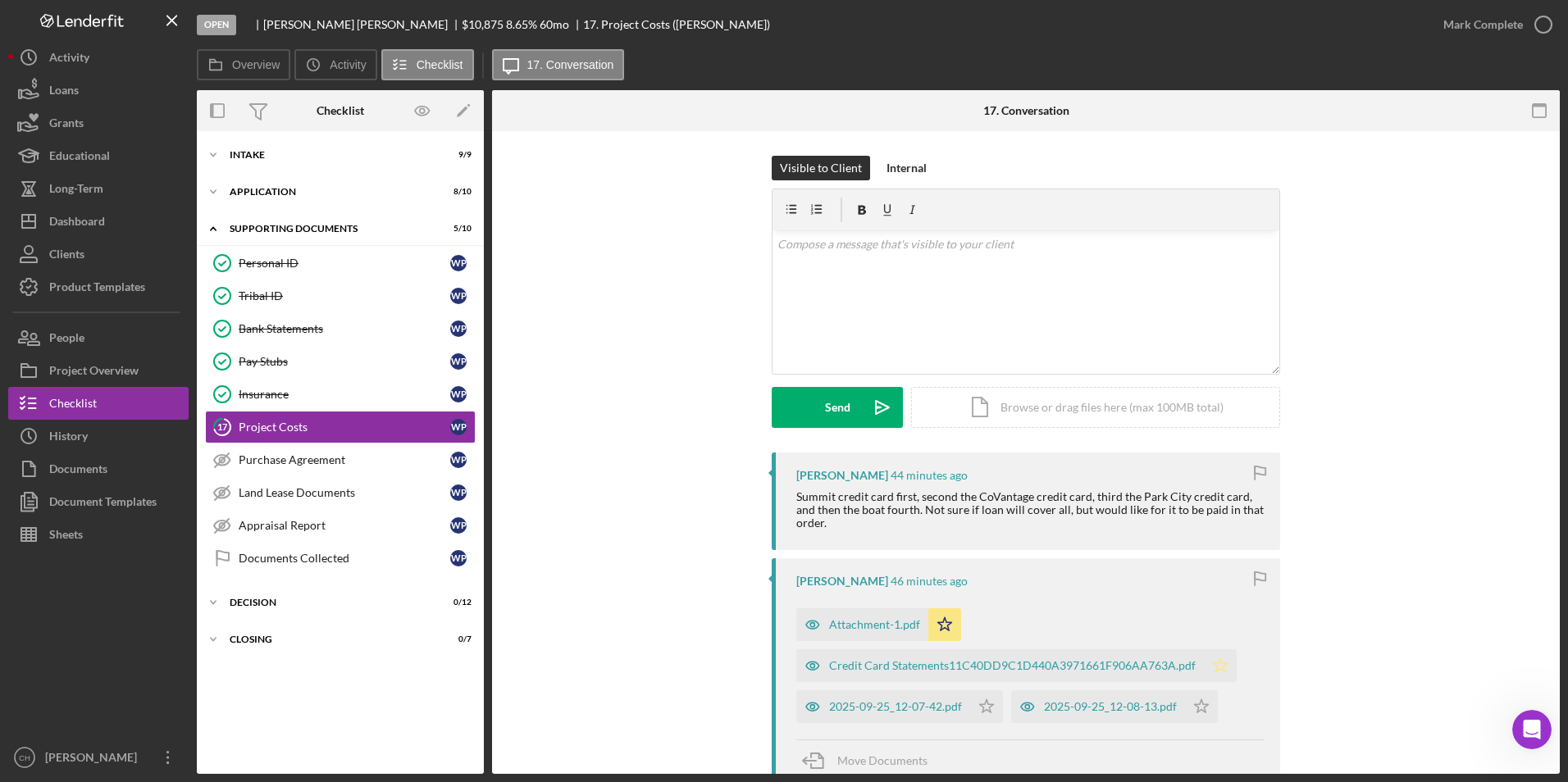
click at [1220, 649] on icon "Icon/Star" at bounding box center [1220, 665] width 33 height 33
click at [846, 700] on div "2025-09-25_12-07-42.pdf" at bounding box center [895, 706] width 133 height 13
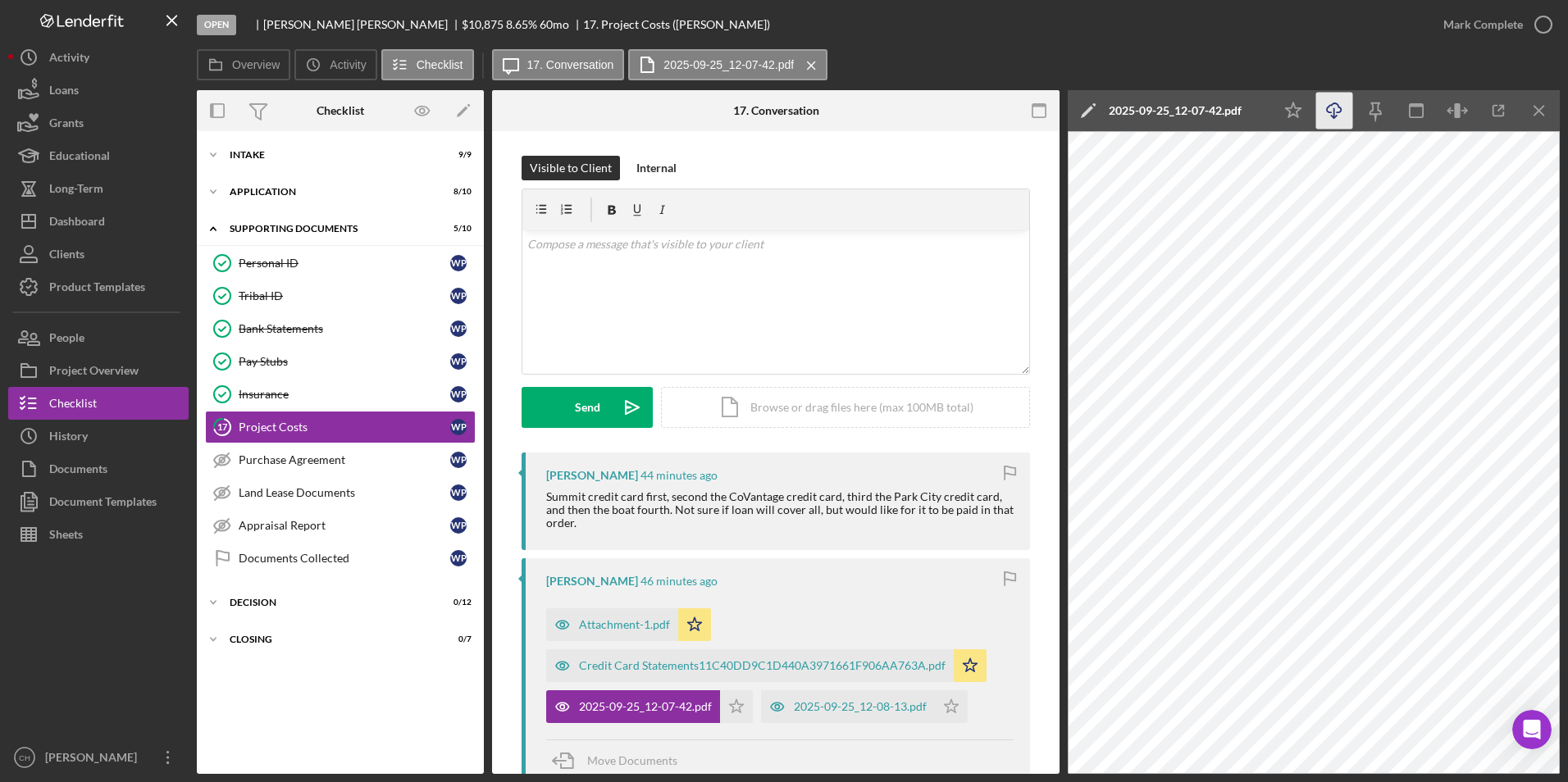
click at [1336, 114] on icon "Icon/Download" at bounding box center [1335, 111] width 37 height 37
click at [737, 690] on icon "Icon/Star" at bounding box center [736, 707] width 33 height 33
click at [838, 701] on div "2025-09-25_12-08-13.pdf" at bounding box center [848, 707] width 174 height 33
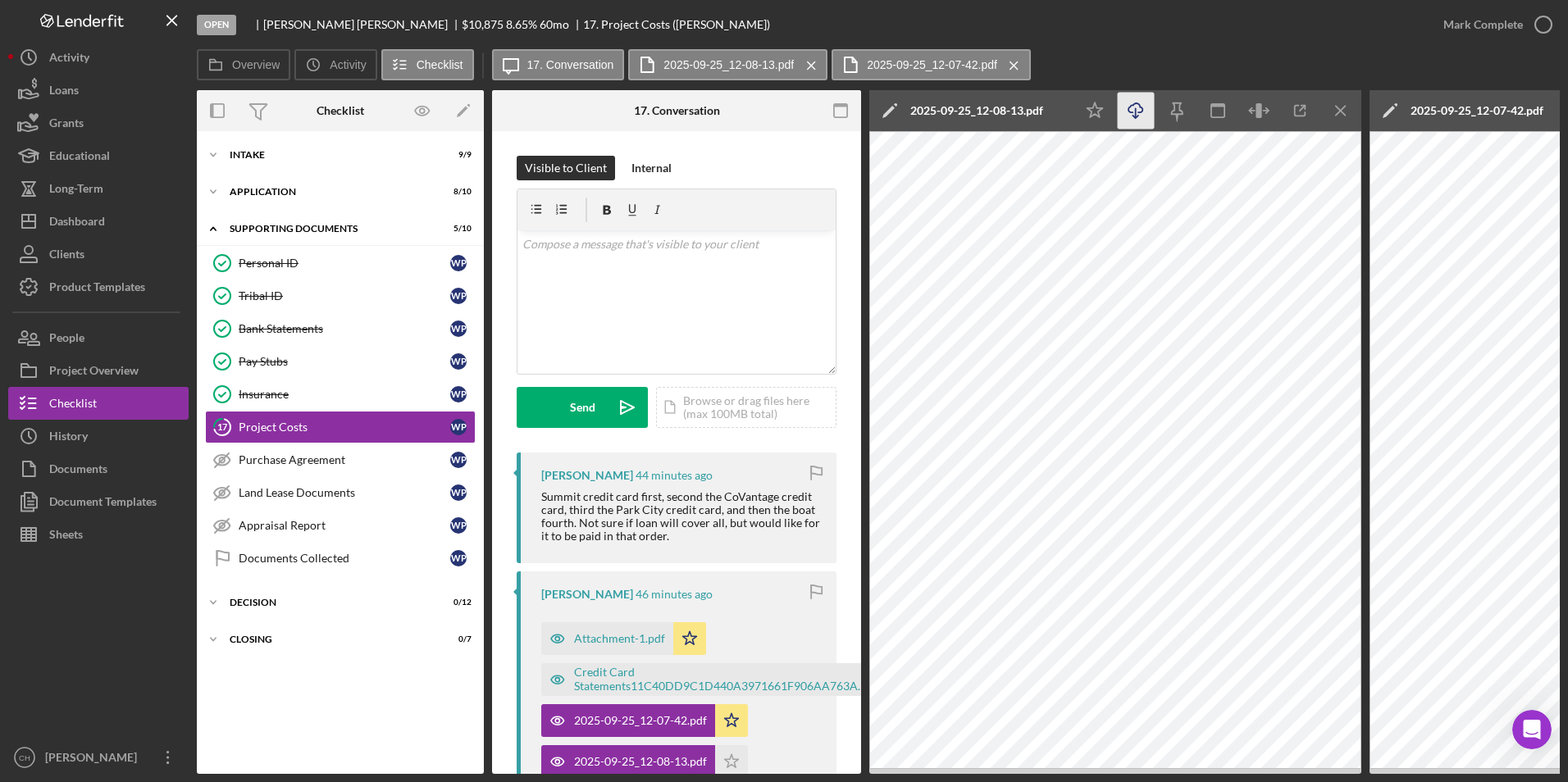
click at [1141, 114] on icon "Icon/Download" at bounding box center [1137, 111] width 37 height 37
click at [730, 752] on icon "Icon/Star" at bounding box center [731, 761] width 33 height 33
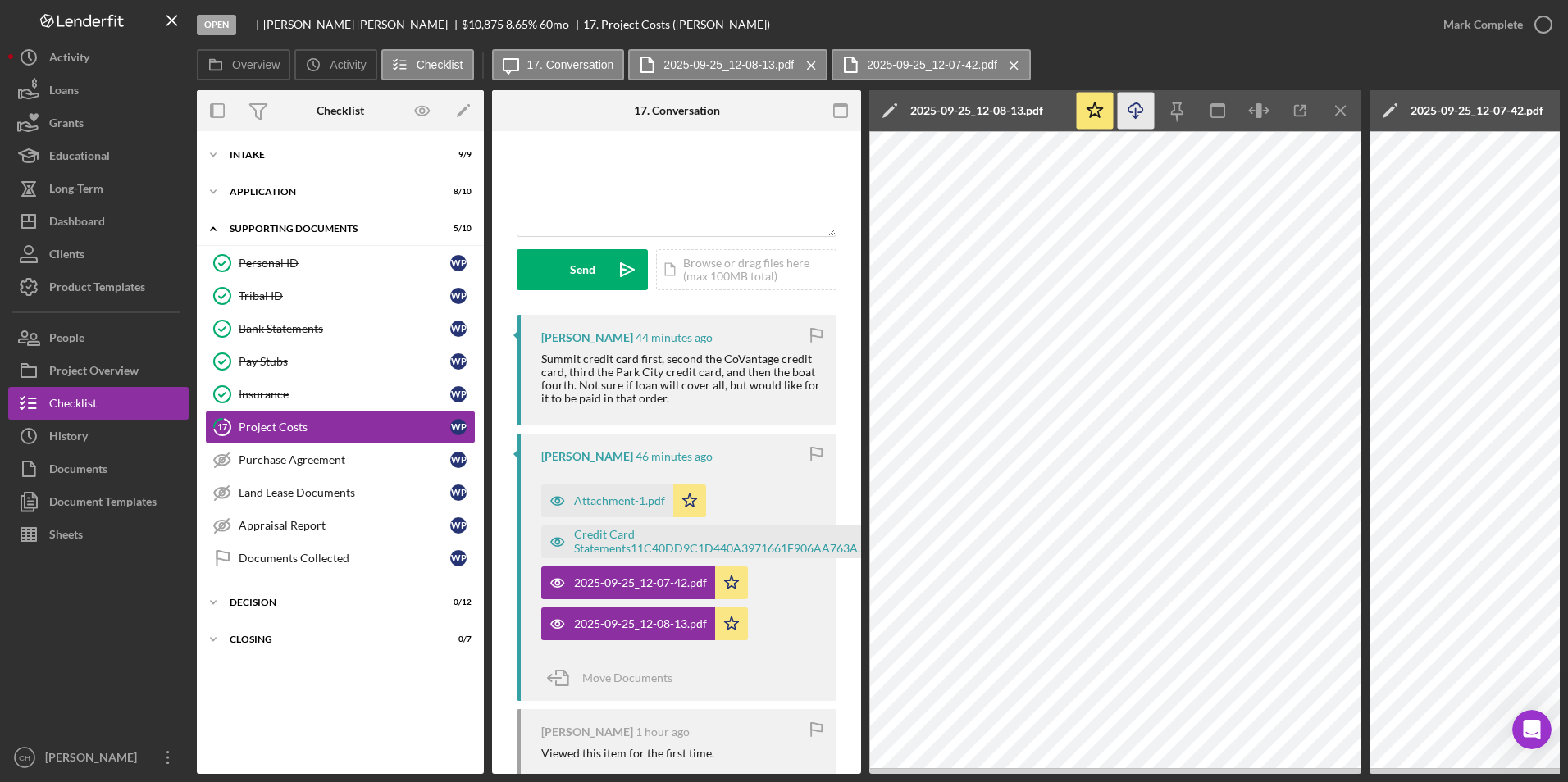
scroll to position [164, 0]
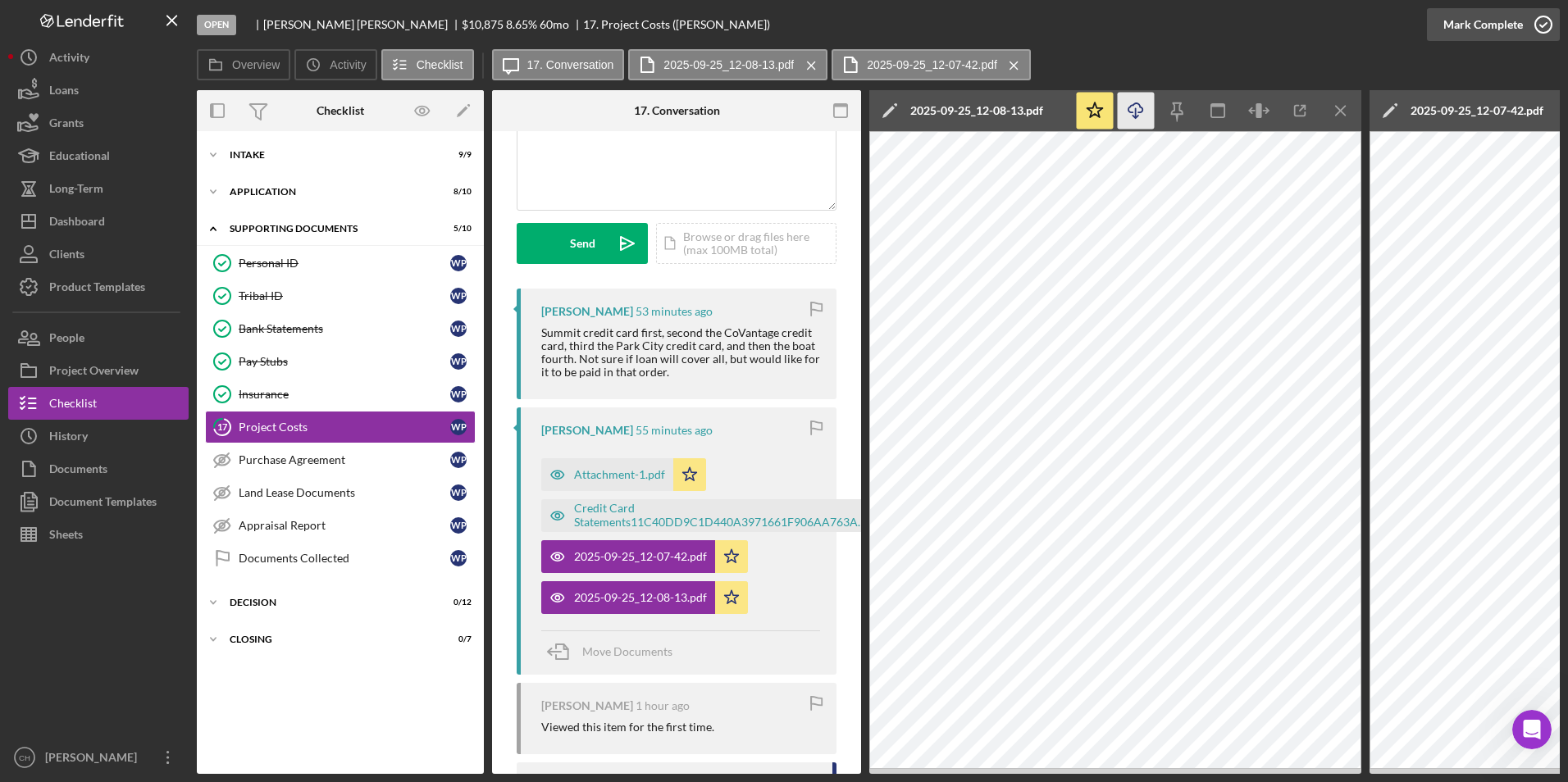
click at [1471, 19] on div "Mark Complete" at bounding box center [1483, 25] width 80 height 33
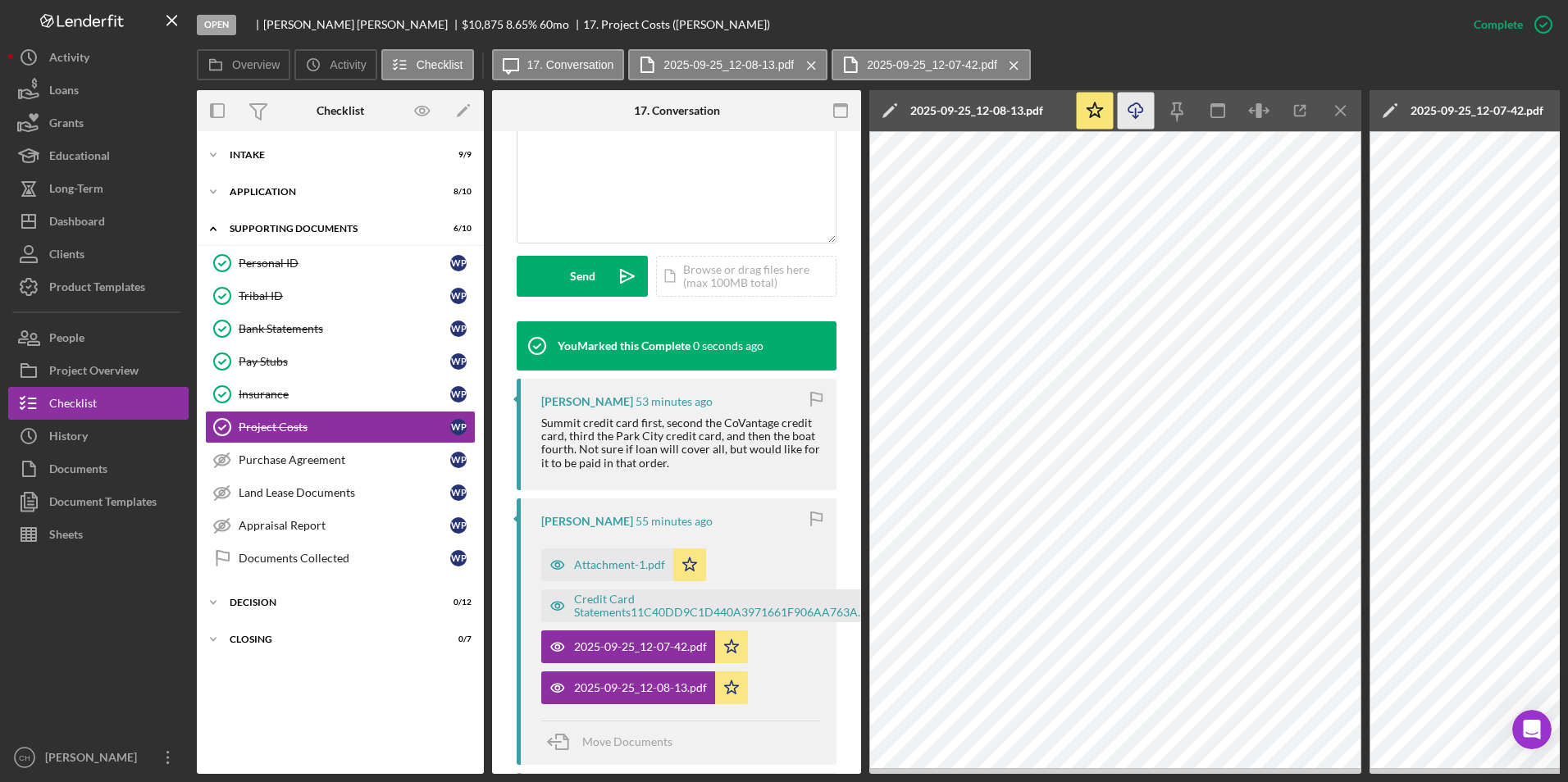
scroll to position [408, 0]
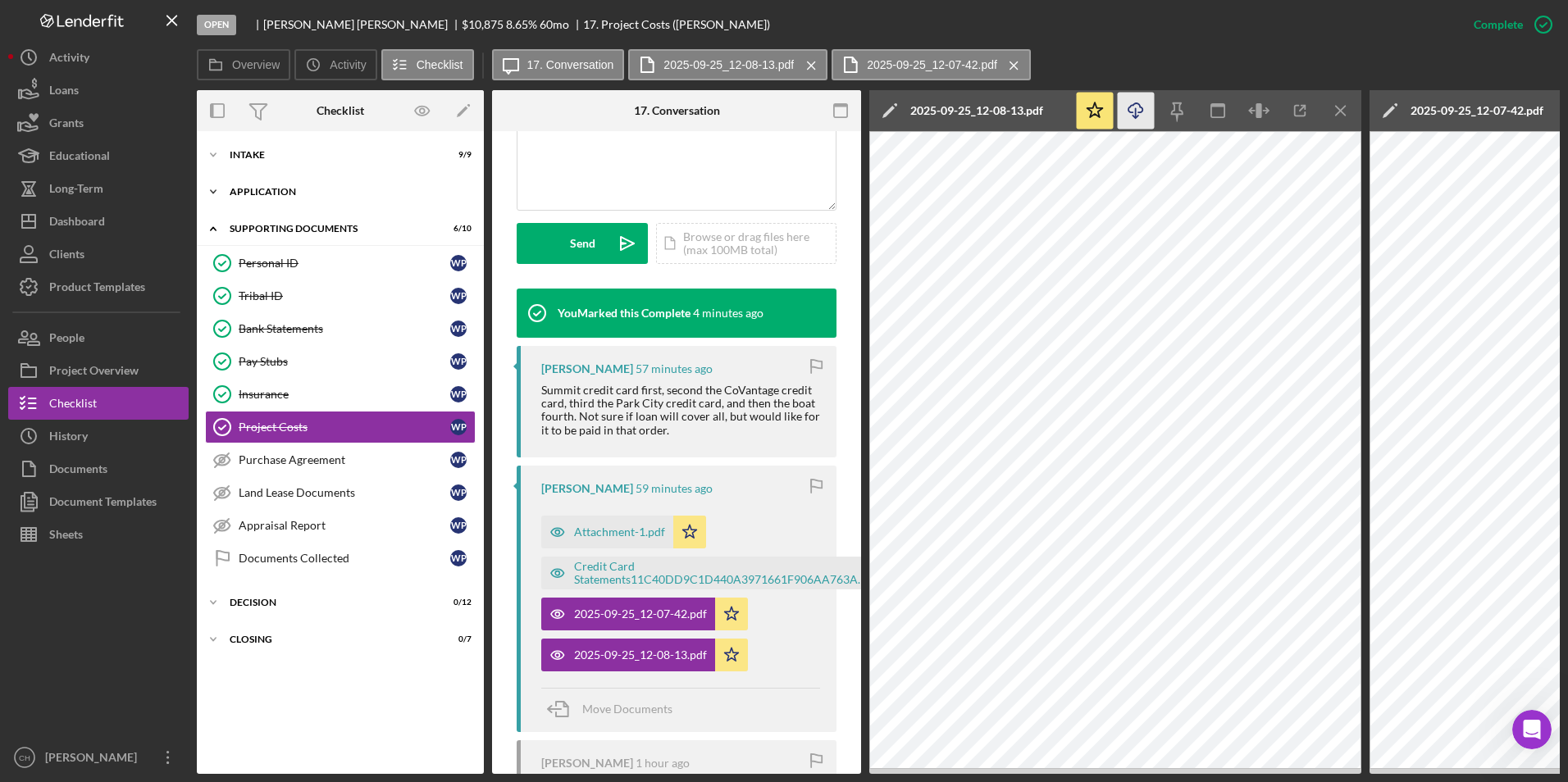
click at [278, 196] on div "Application" at bounding box center [347, 192] width 234 height 10
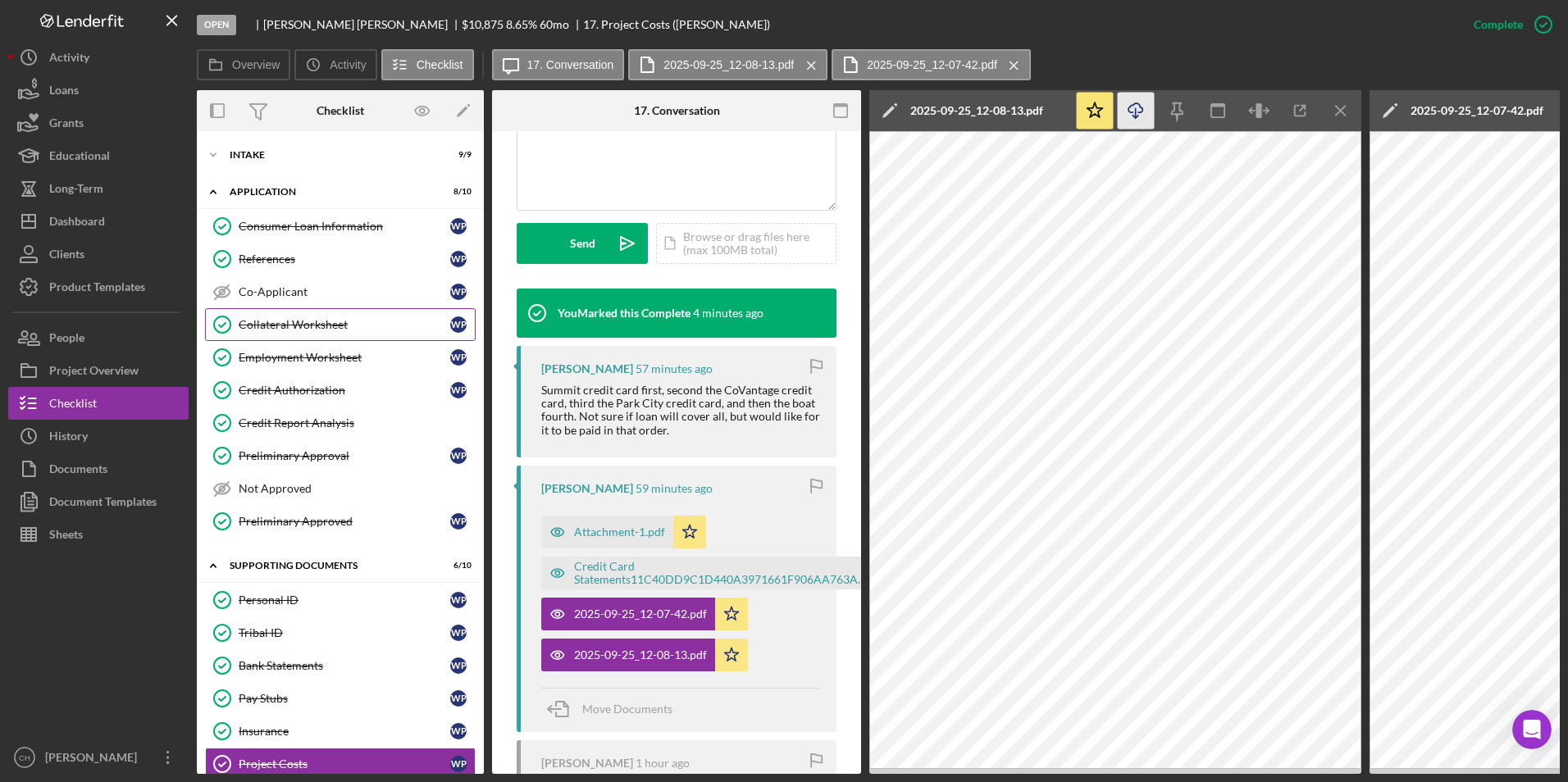
click at [285, 320] on div "Collateral Worksheet" at bounding box center [345, 324] width 212 height 13
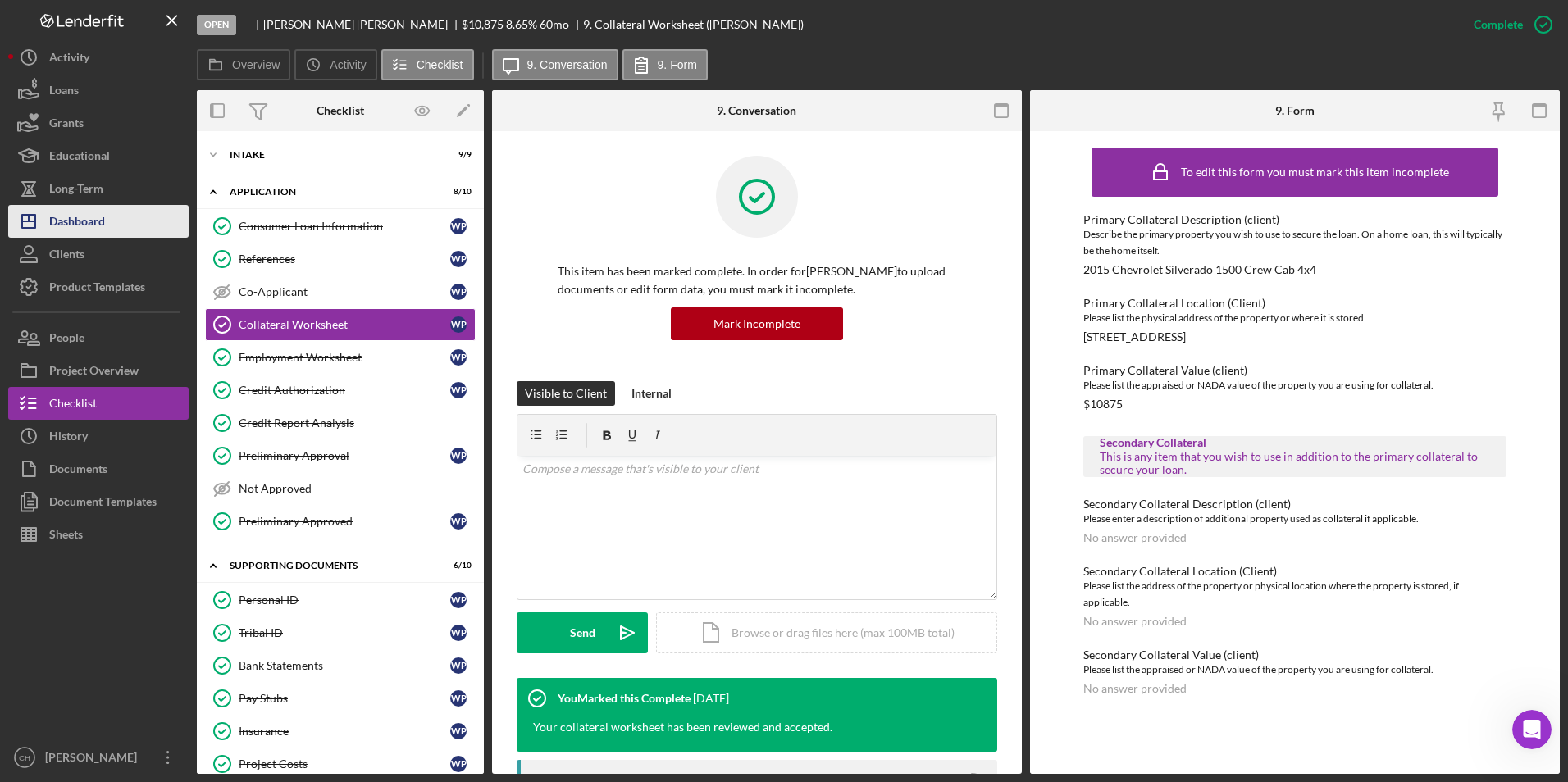
click at [93, 218] on div "Dashboard" at bounding box center [77, 224] width 56 height 37
